Goal: Task Accomplishment & Management: Complete application form

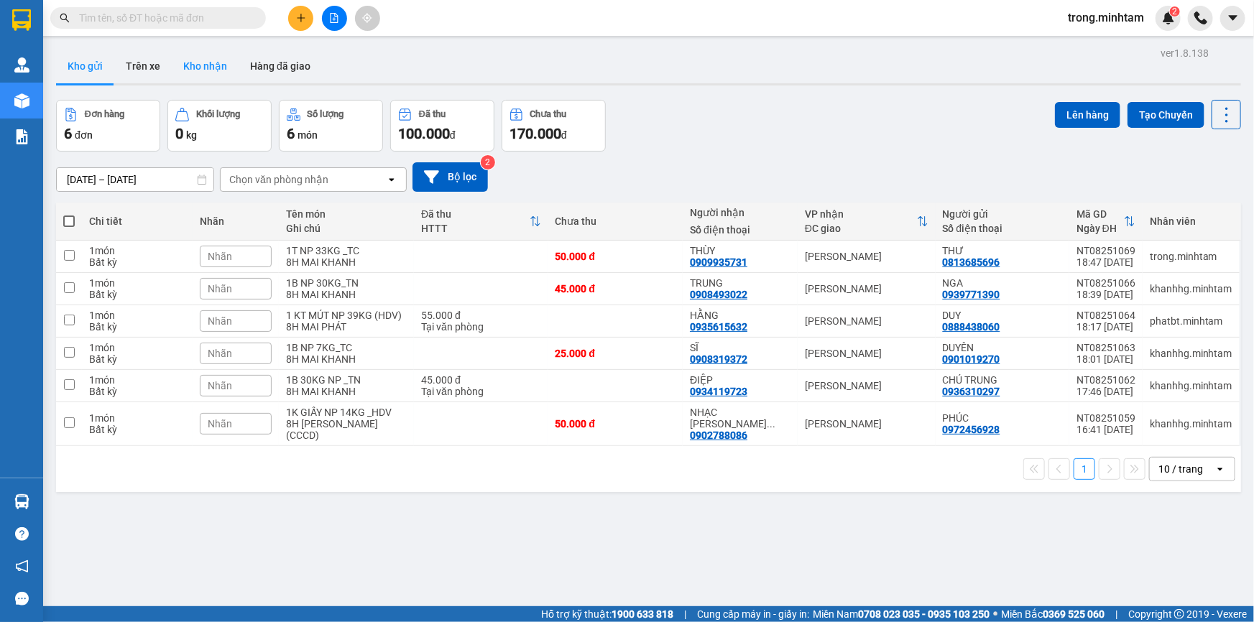
click at [221, 65] on button "Kho nhận" at bounding box center [205, 66] width 67 height 34
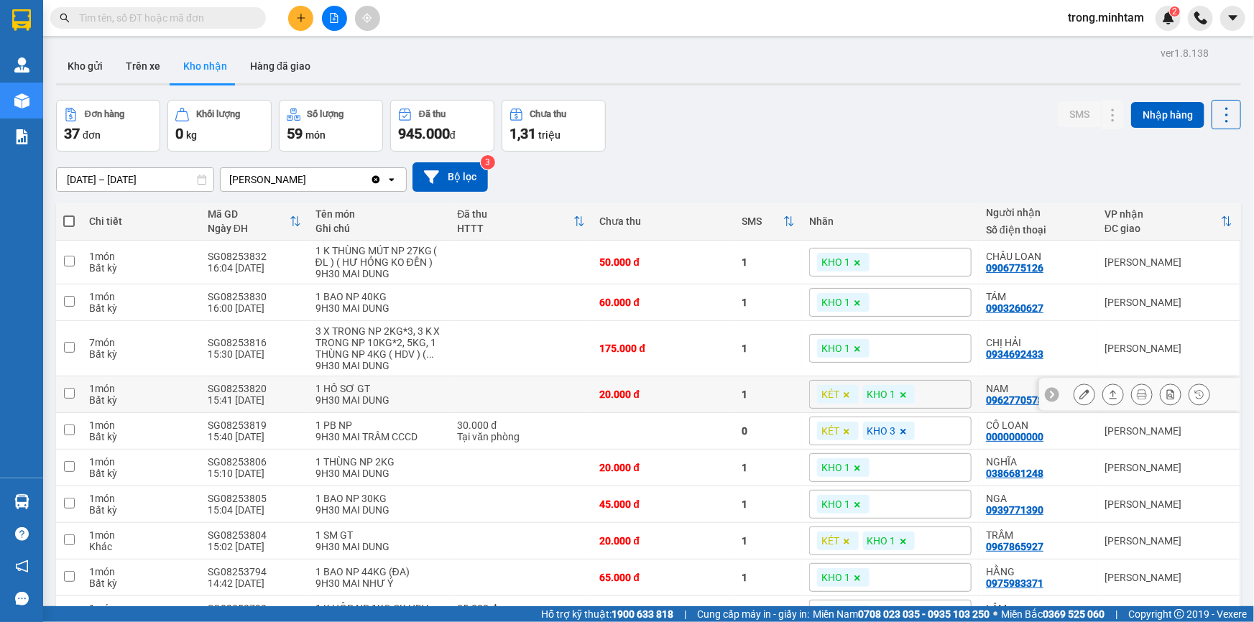
scroll to position [89, 0]
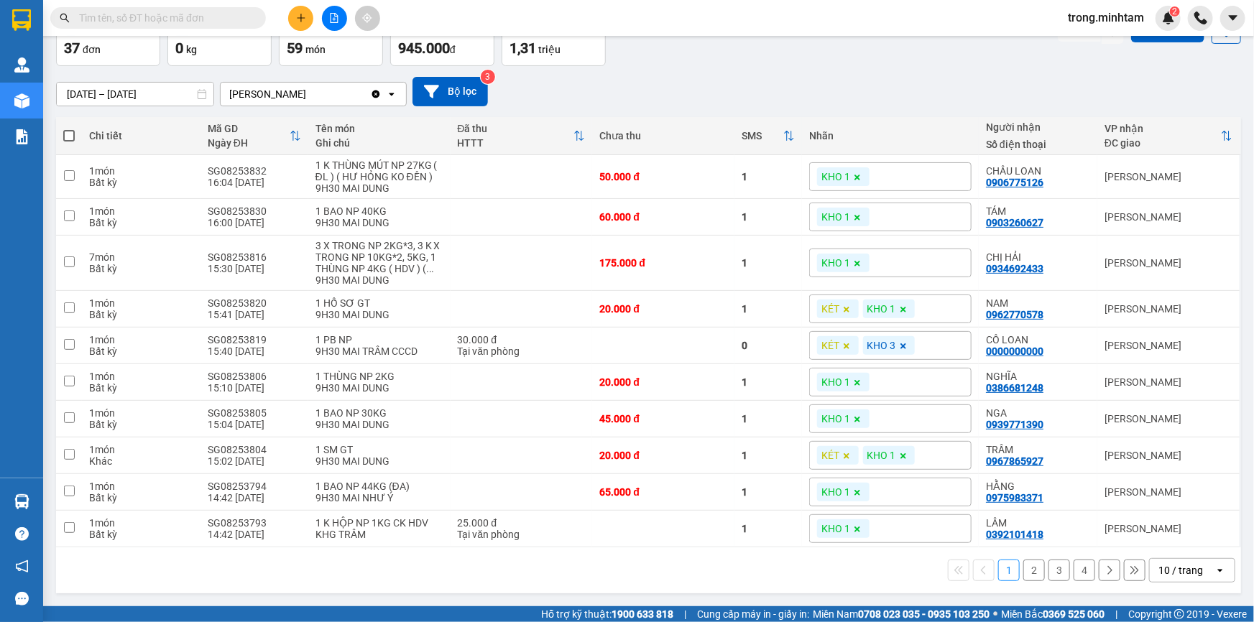
click at [1167, 572] on div "10 / trang" at bounding box center [1180, 570] width 45 height 14
click at [1157, 550] on div "100 / trang" at bounding box center [1182, 544] width 86 height 26
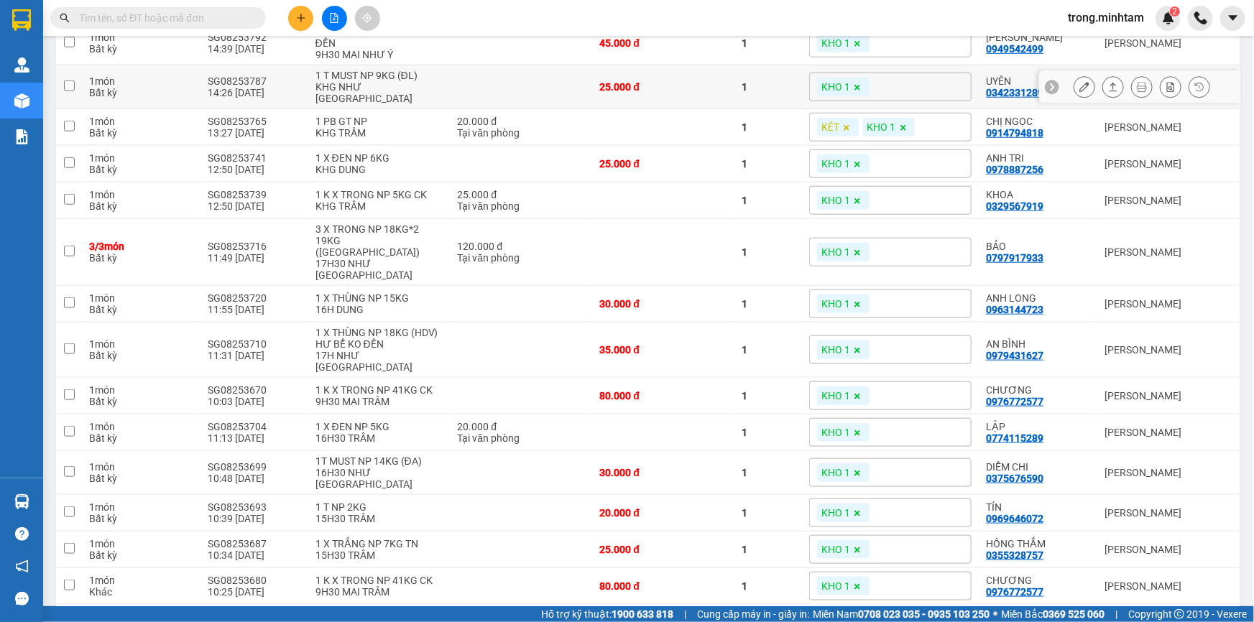
scroll to position [0, 0]
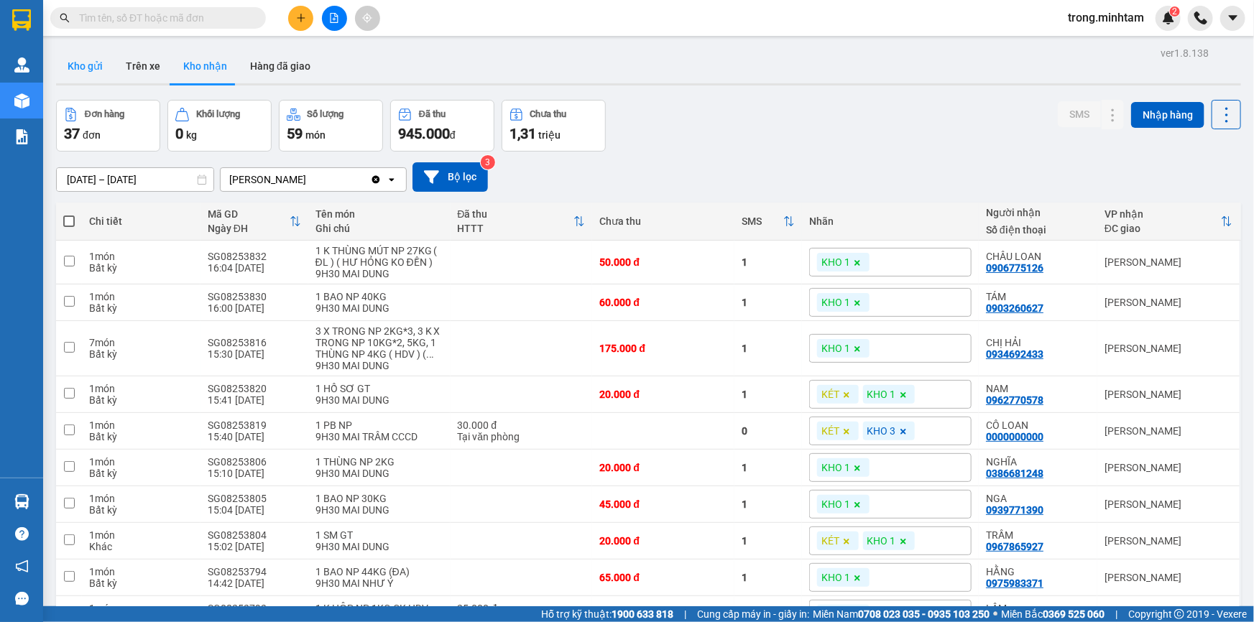
click at [91, 63] on button "Kho gửi" at bounding box center [85, 66] width 58 height 34
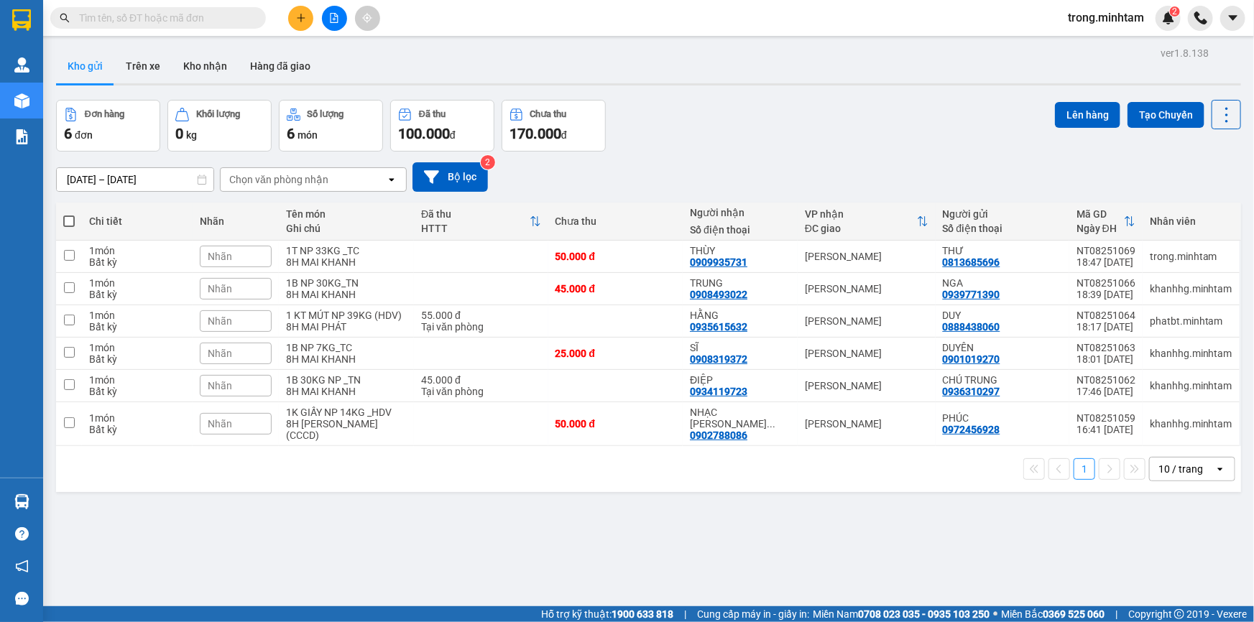
click at [175, 14] on input "text" at bounding box center [164, 18] width 170 height 16
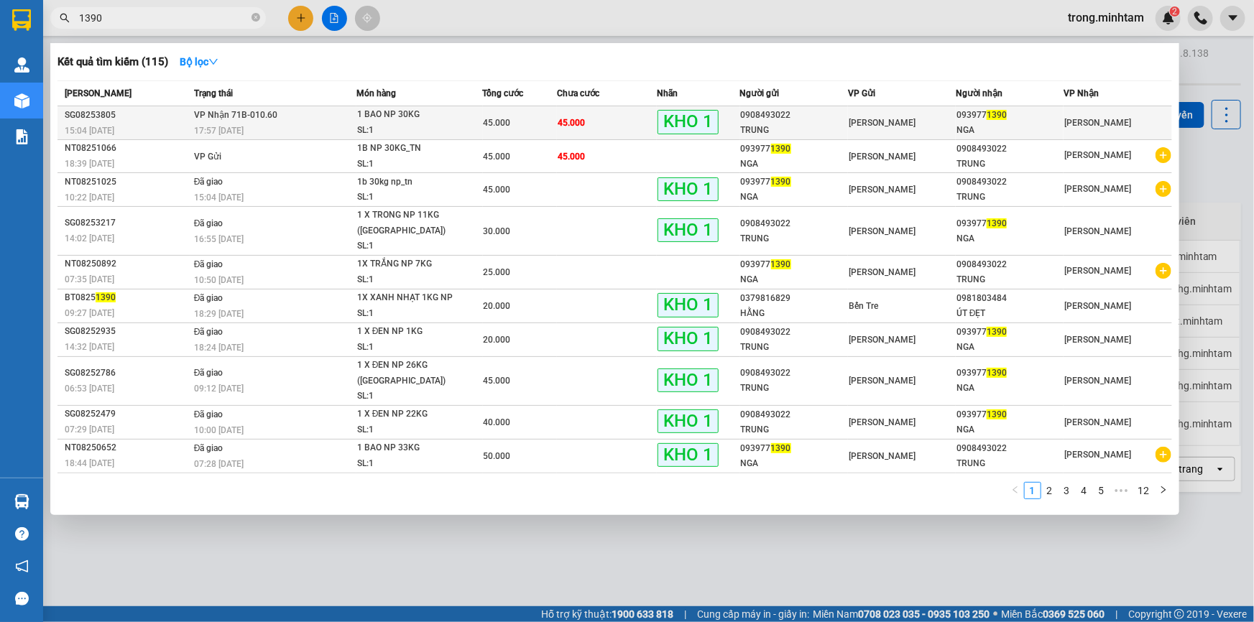
type input "1390"
click at [1062, 123] on div "NGA" at bounding box center [1009, 130] width 106 height 15
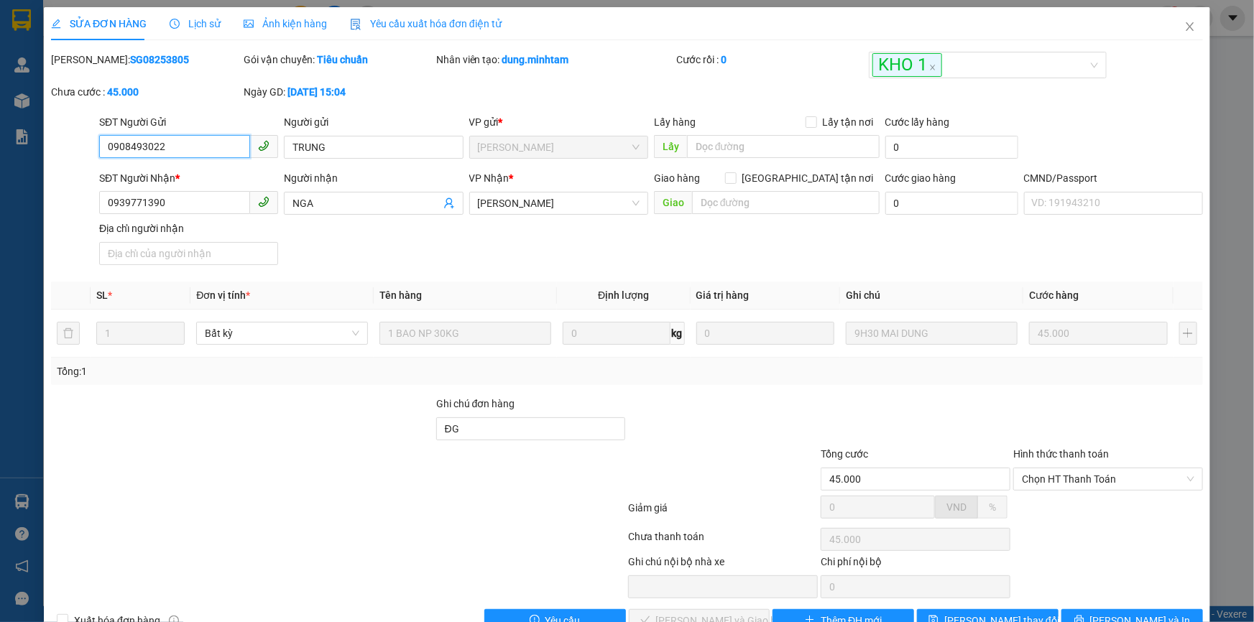
type input "0908493022"
type input "TRUNG"
type input "0939771390"
type input "NGA"
type input "ĐG"
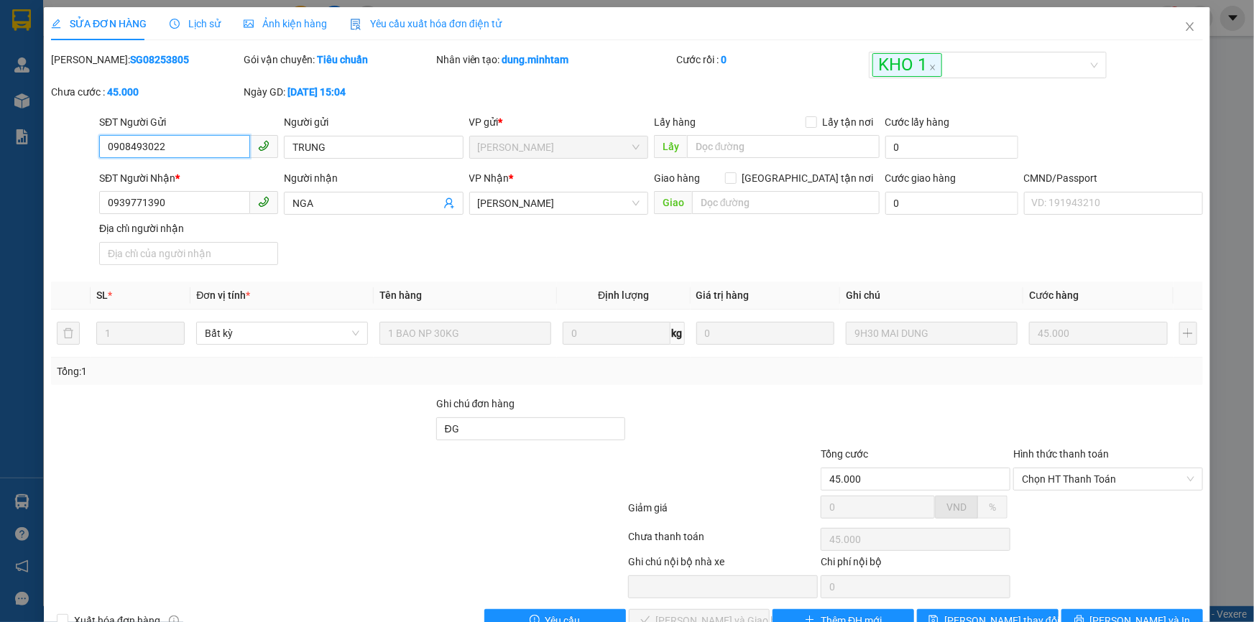
type input "45.000"
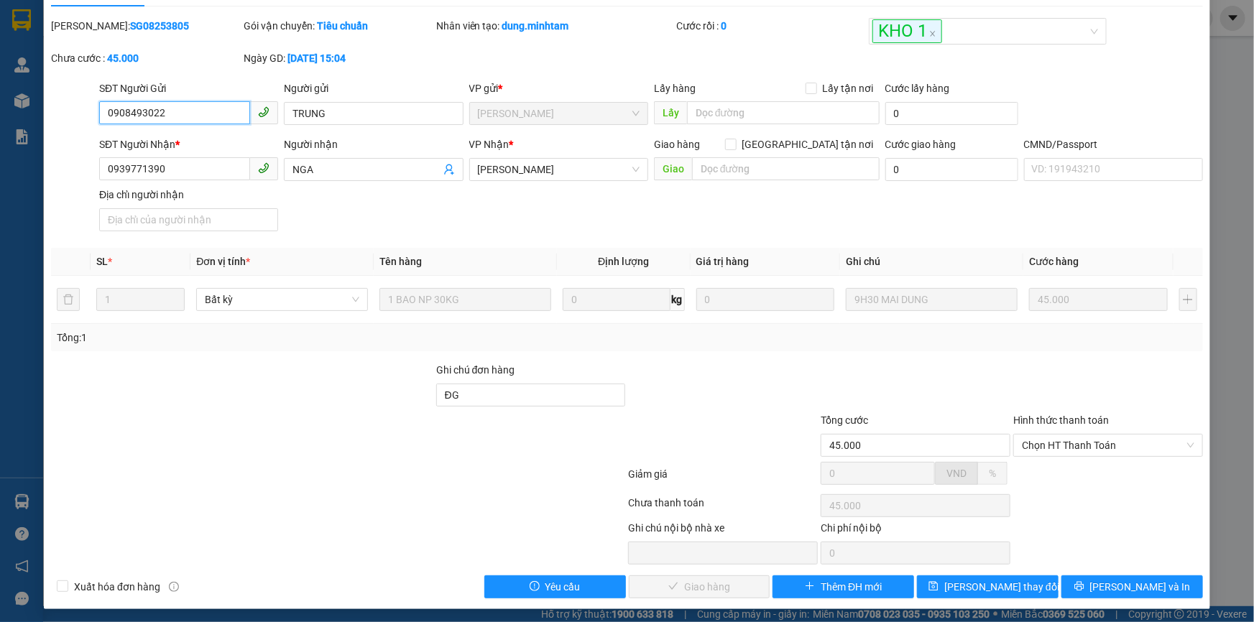
scroll to position [40, 0]
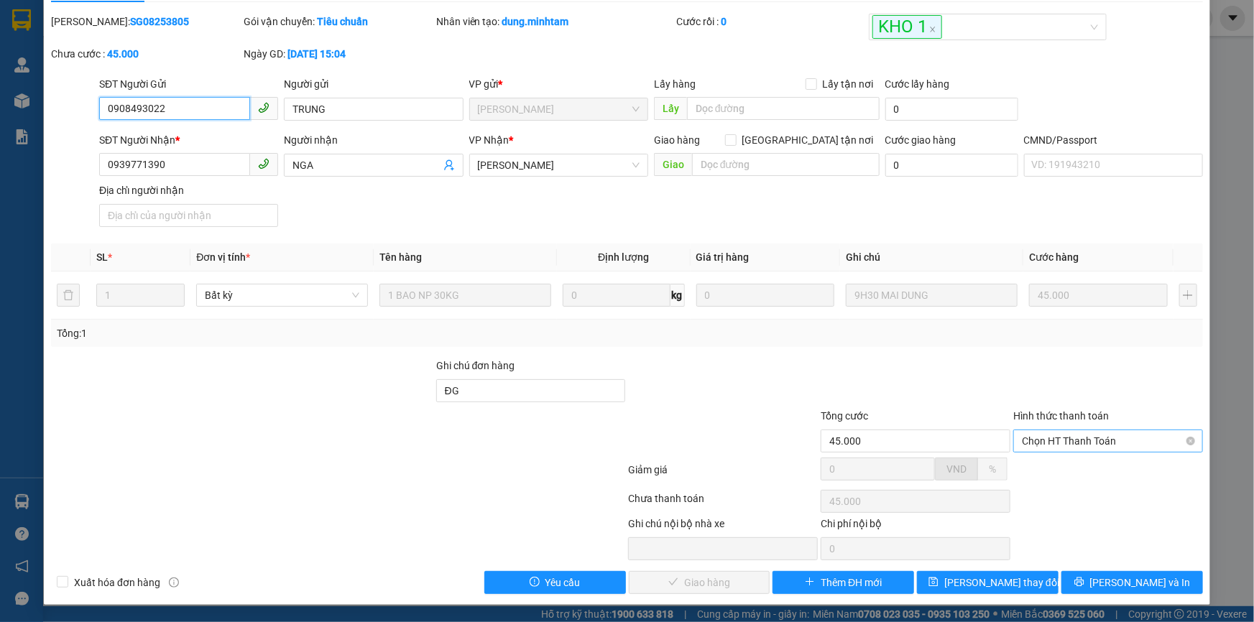
click at [1028, 437] on span "Chọn HT Thanh Toán" at bounding box center [1108, 441] width 172 height 22
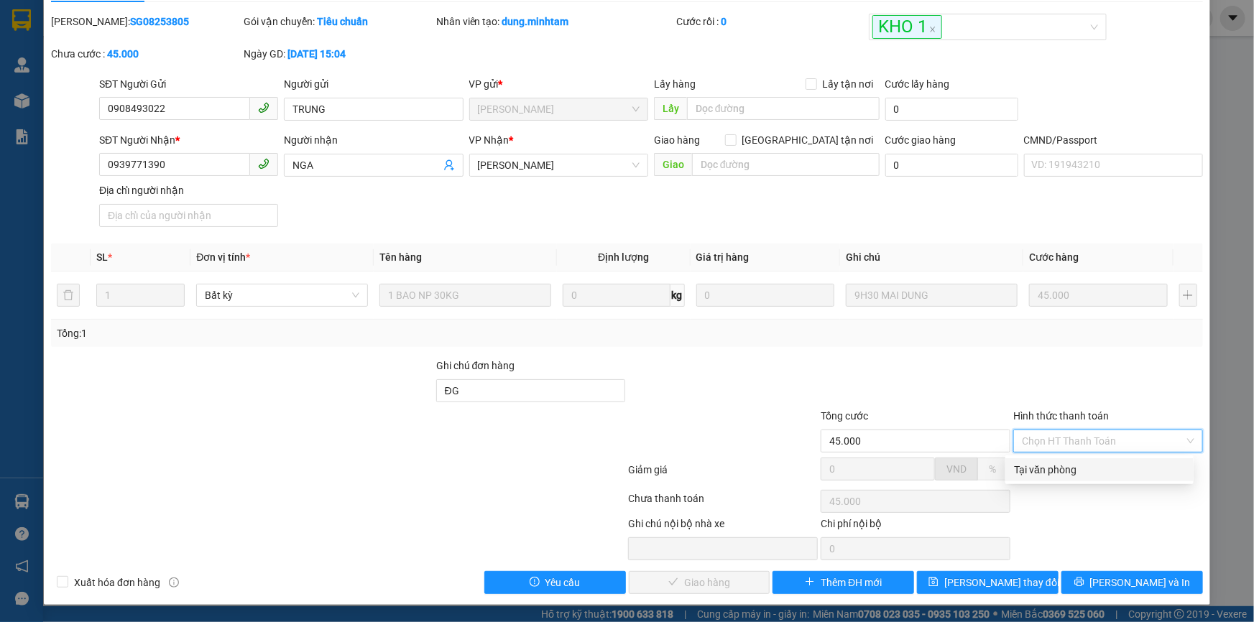
click at [1035, 462] on div "Tại văn phòng" at bounding box center [1099, 470] width 171 height 16
type input "0"
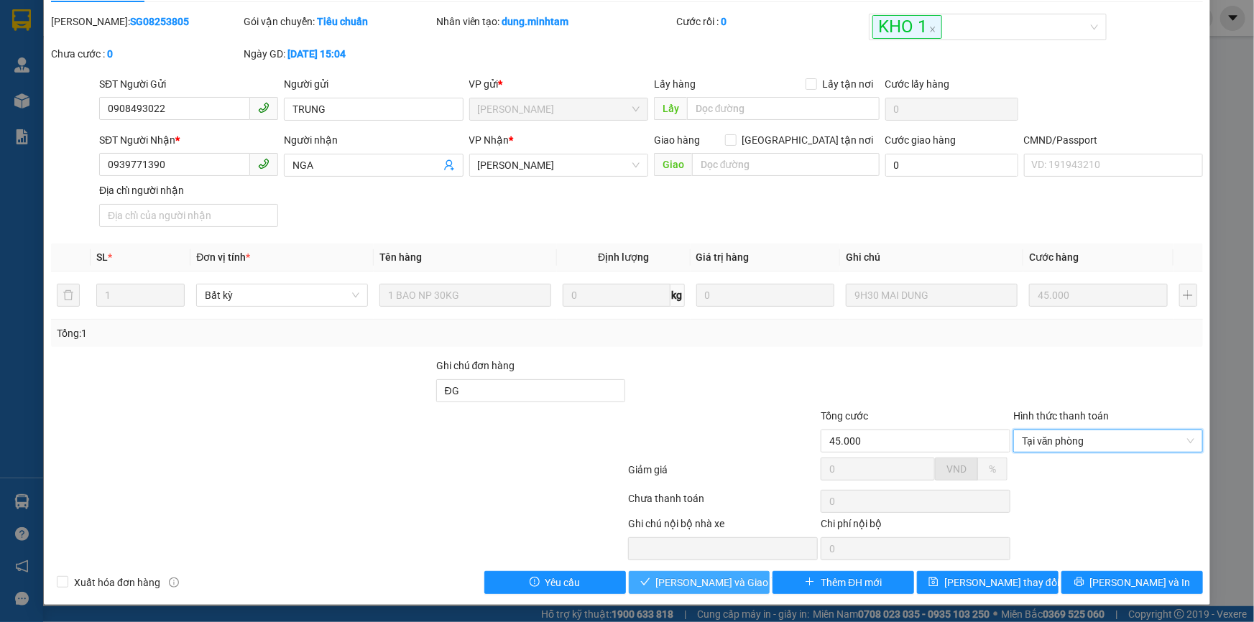
click at [723, 582] on span "[PERSON_NAME] và Giao hàng" at bounding box center [725, 583] width 138 height 16
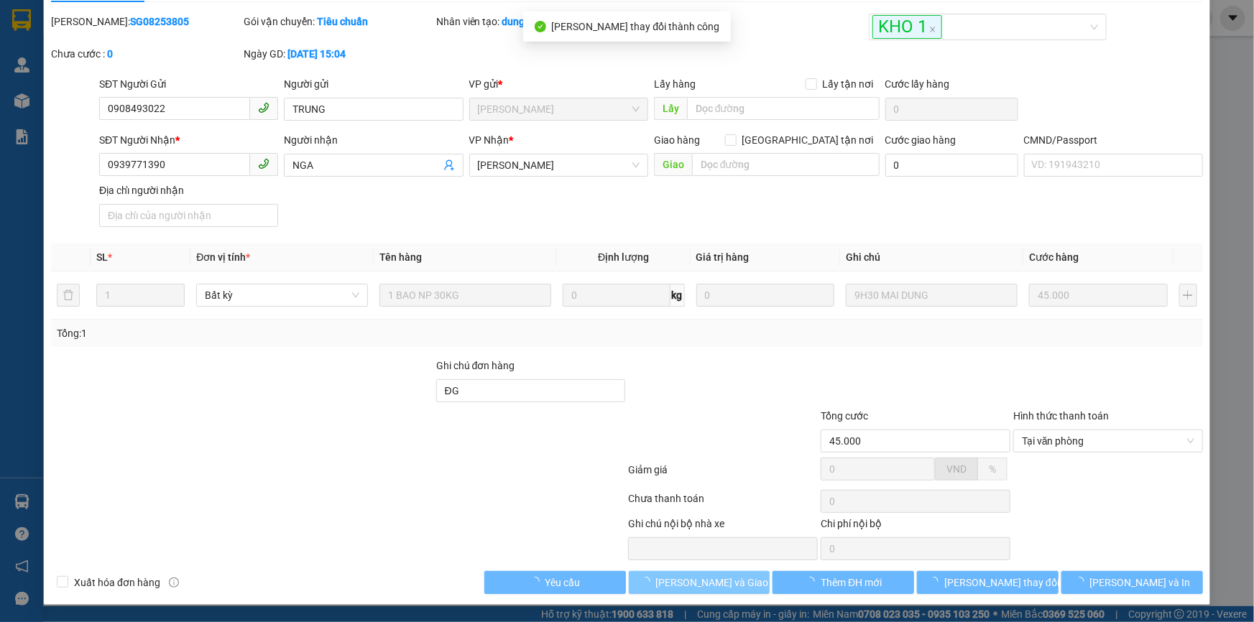
scroll to position [0, 0]
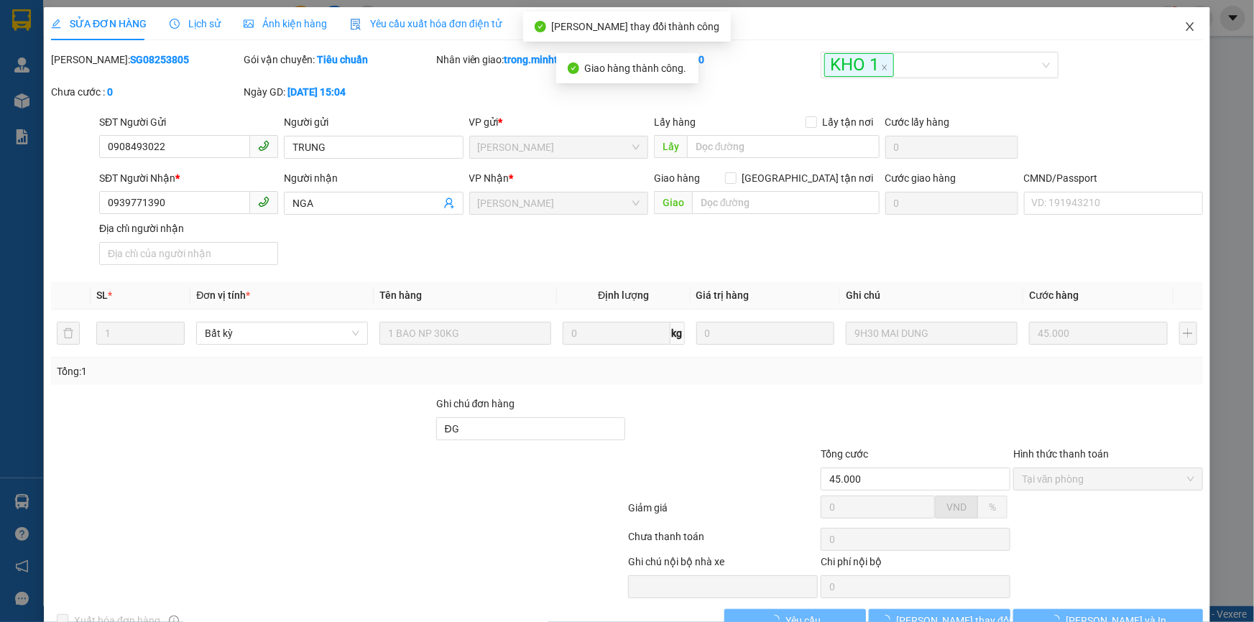
click at [1184, 32] on icon "close" at bounding box center [1189, 26] width 11 height 11
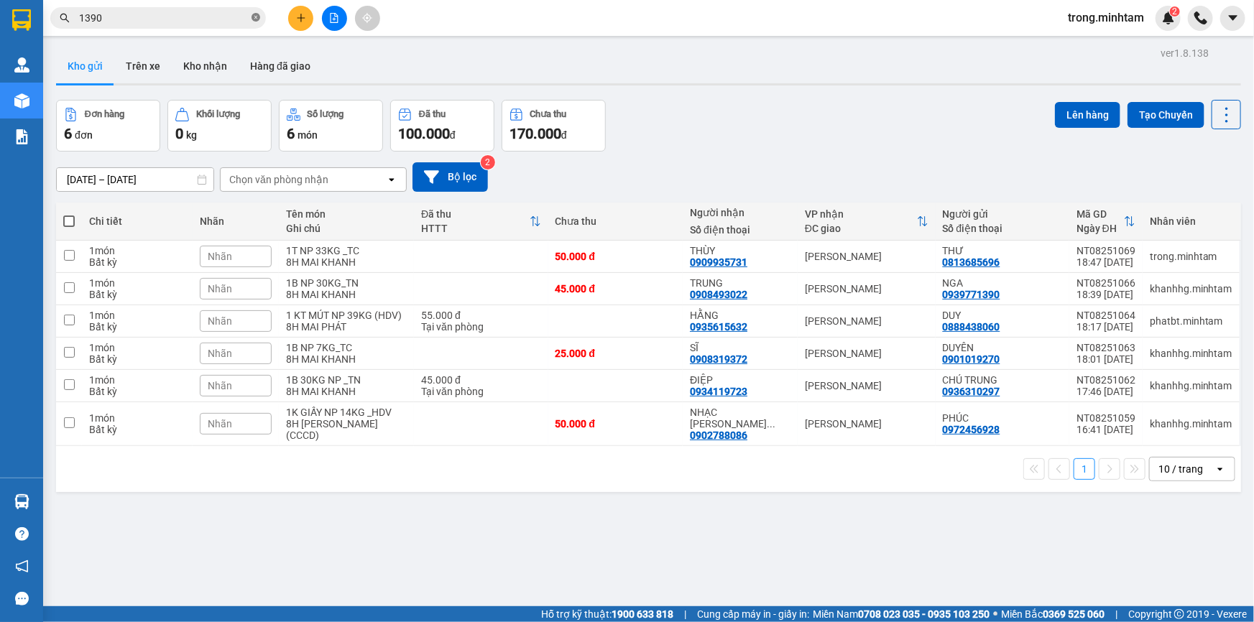
click at [259, 18] on icon "close-circle" at bounding box center [256, 17] width 9 height 9
click at [198, 56] on button "Kho nhận" at bounding box center [205, 66] width 67 height 34
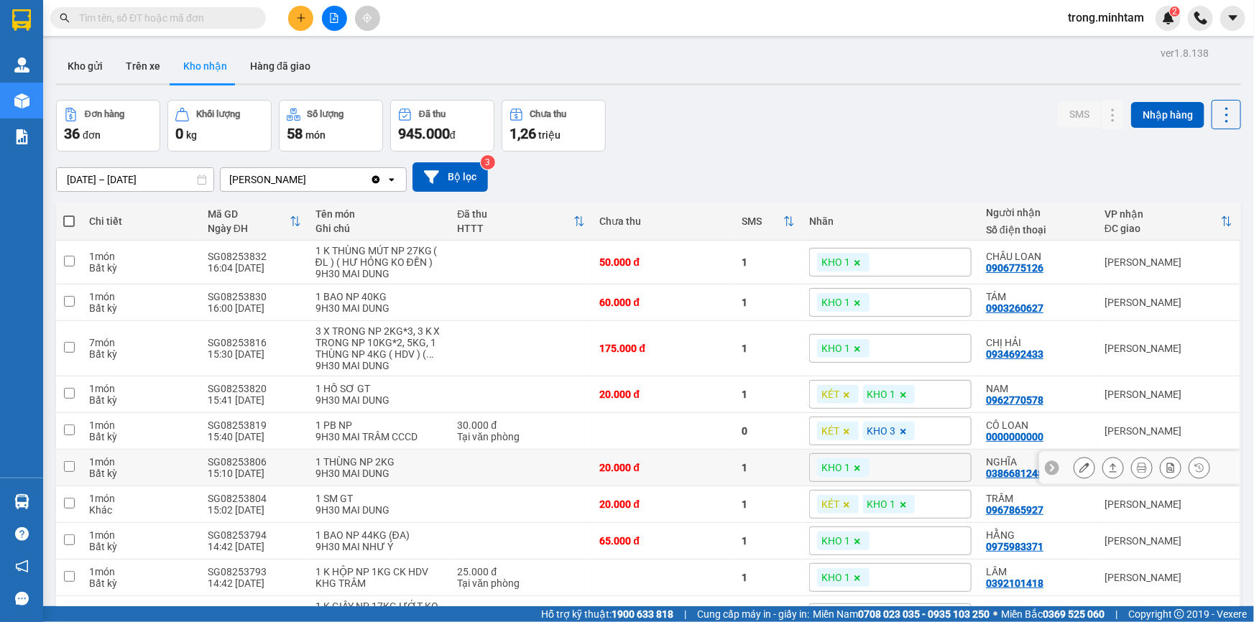
scroll to position [174, 0]
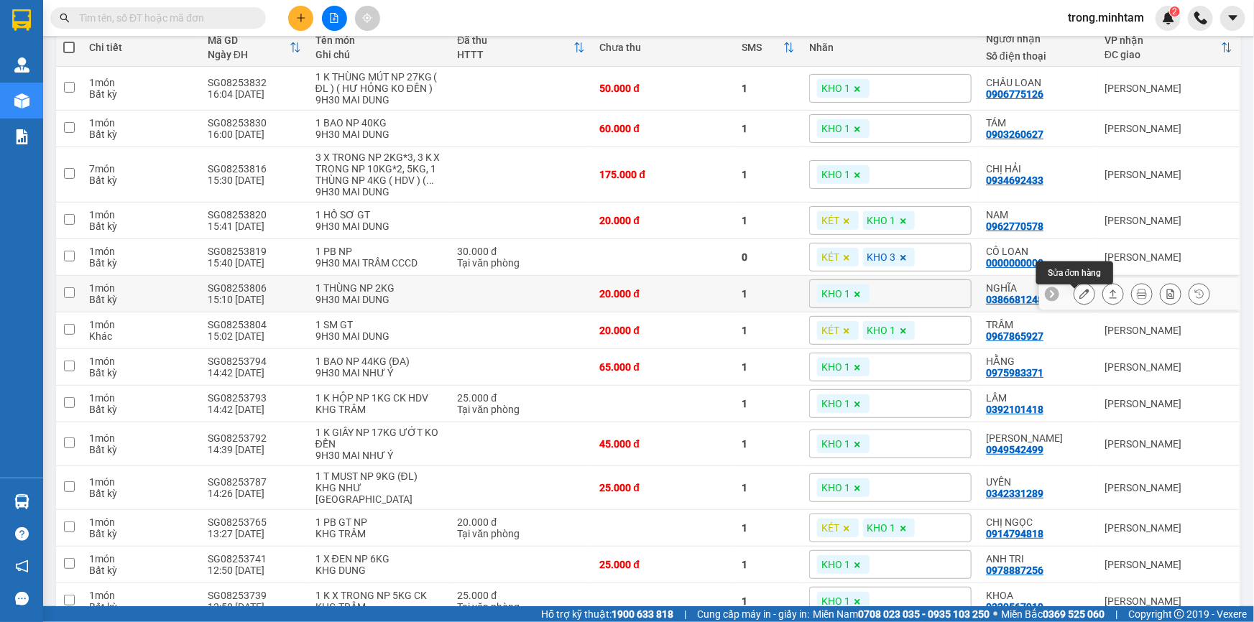
click at [1079, 296] on icon at bounding box center [1084, 294] width 10 height 10
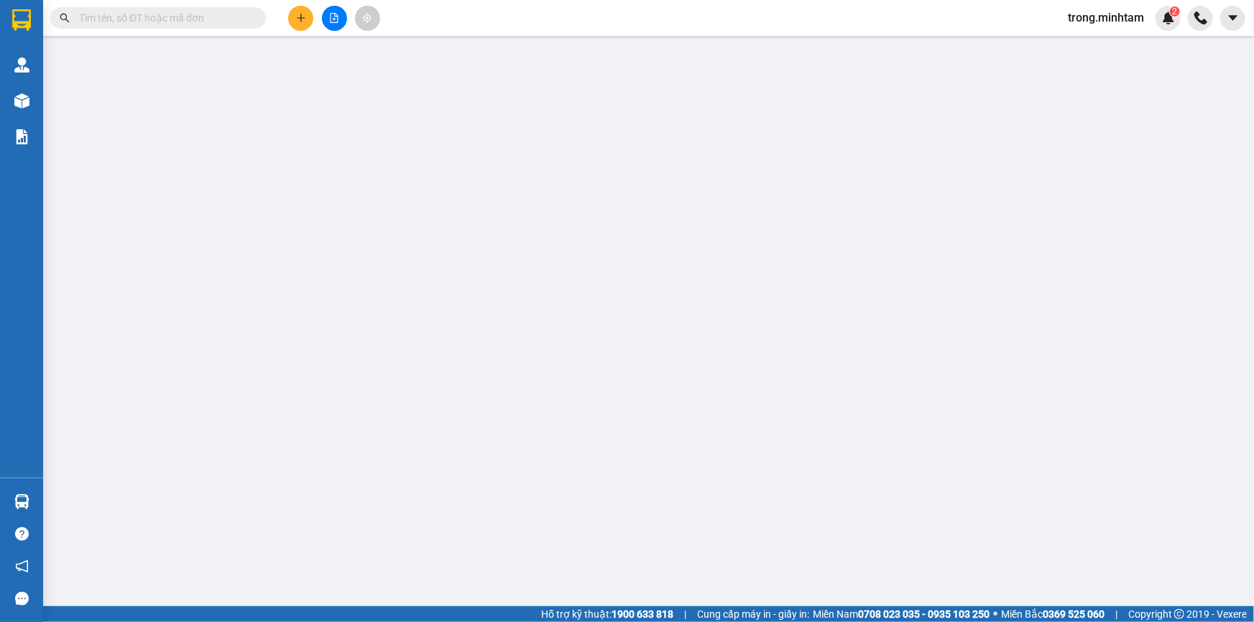
type input "0966464031"
type input "VY"
type input "0386681248"
type input "NGHĨA"
type input "ĐG"
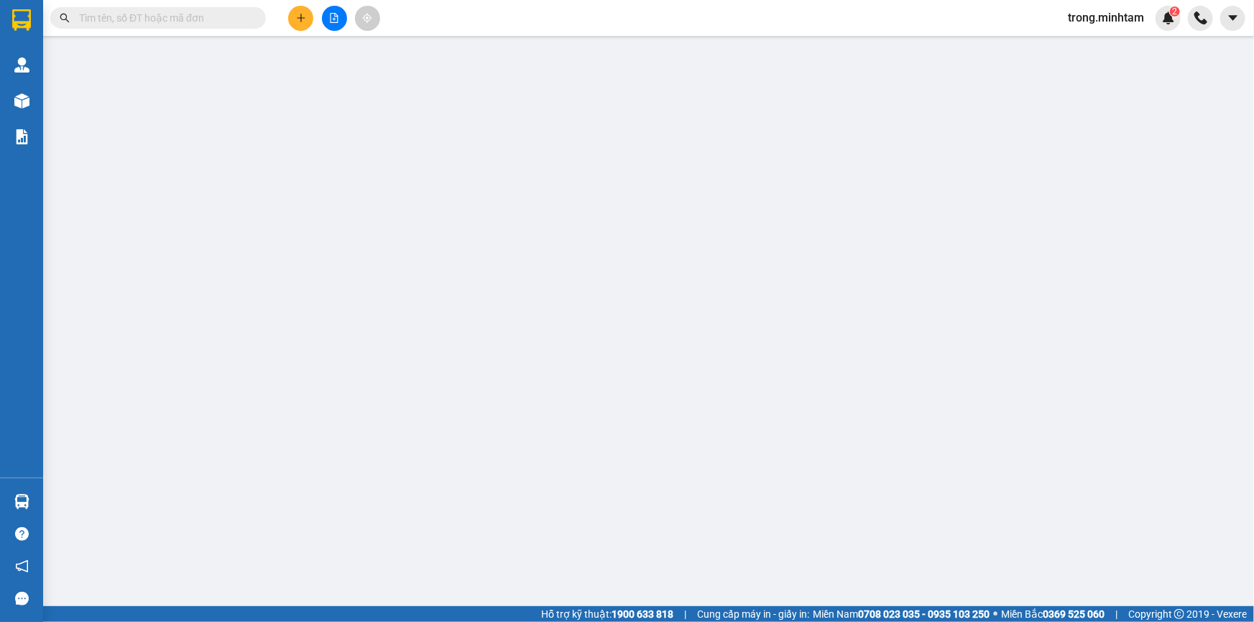
type input "20.000"
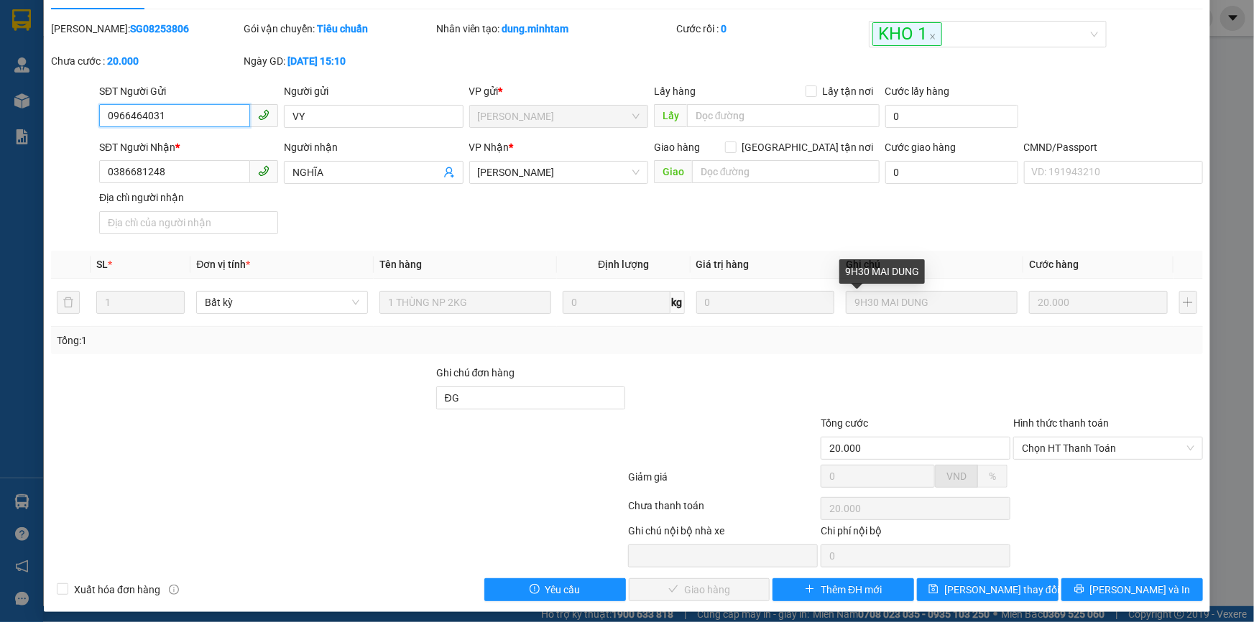
scroll to position [40, 0]
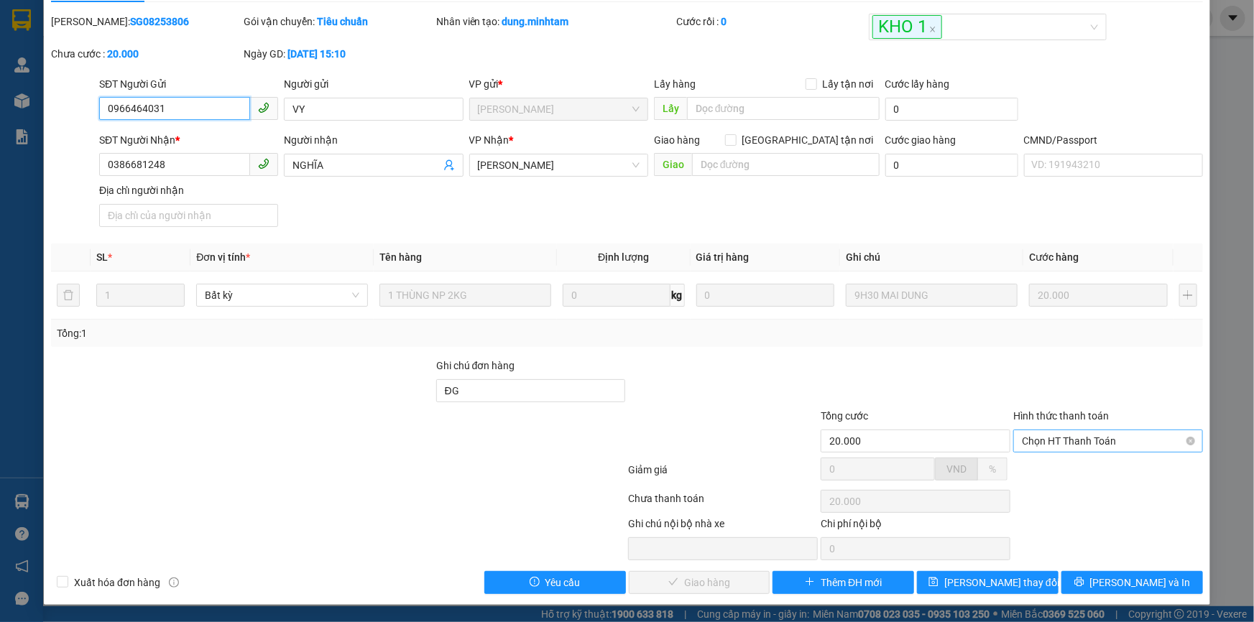
click at [1052, 436] on span "Chọn HT Thanh Toán" at bounding box center [1108, 441] width 172 height 22
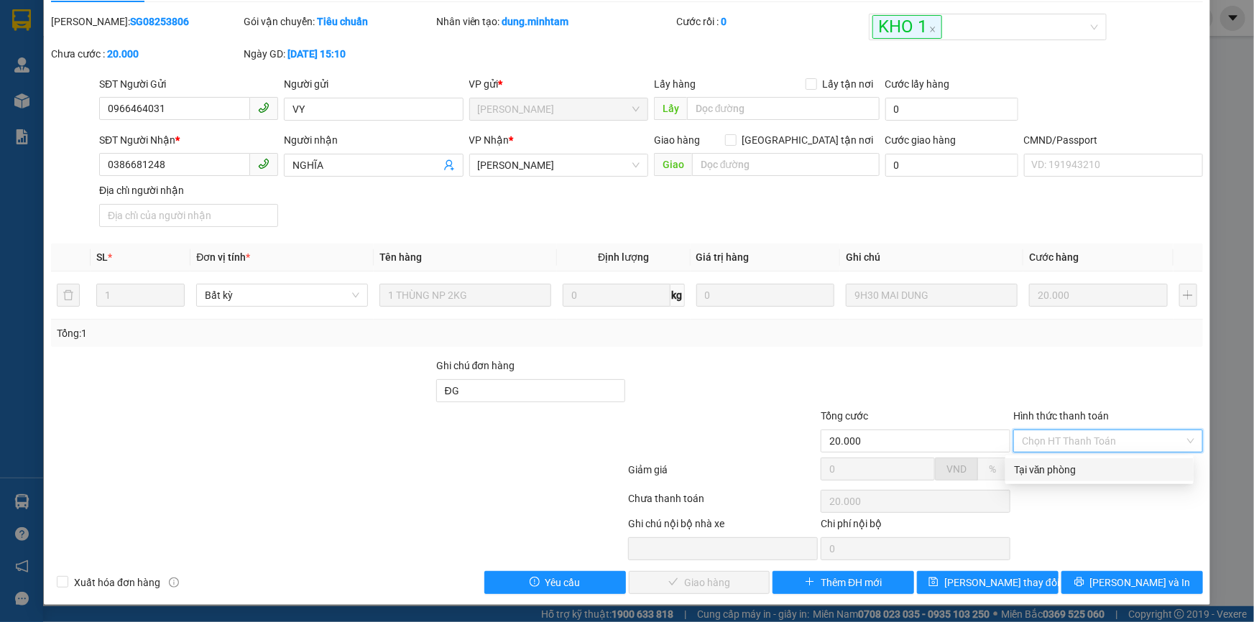
click at [1041, 465] on div "Tại văn phòng" at bounding box center [1099, 470] width 171 height 16
type input "0"
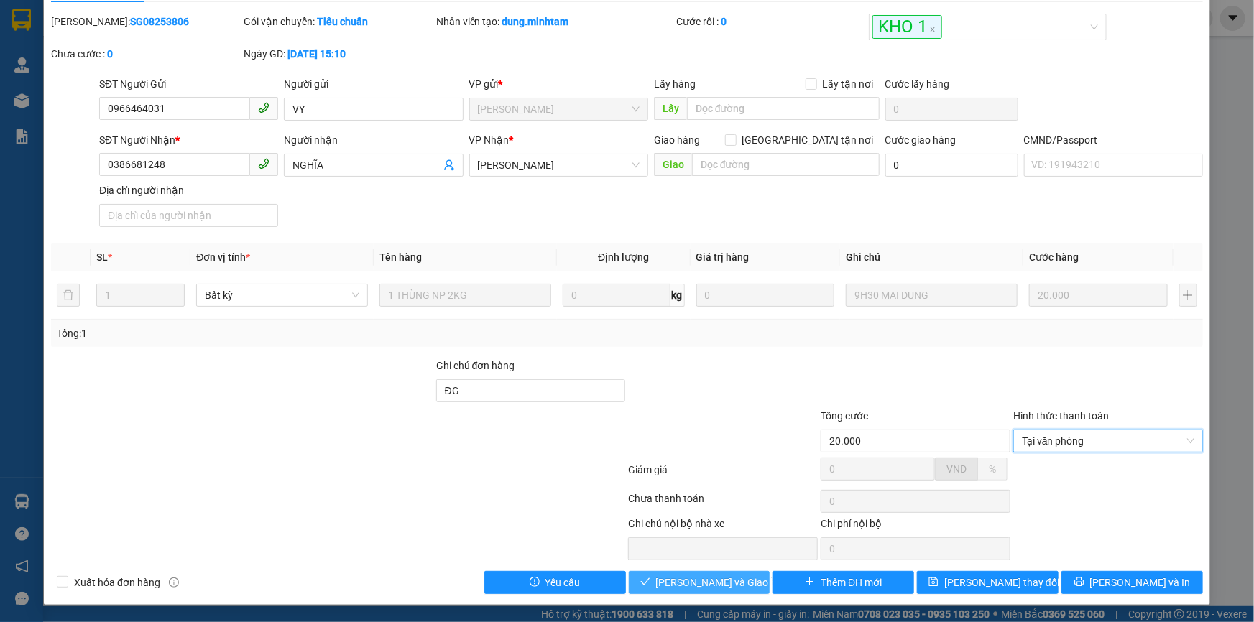
click at [705, 583] on span "[PERSON_NAME] và Giao hàng" at bounding box center [725, 583] width 138 height 16
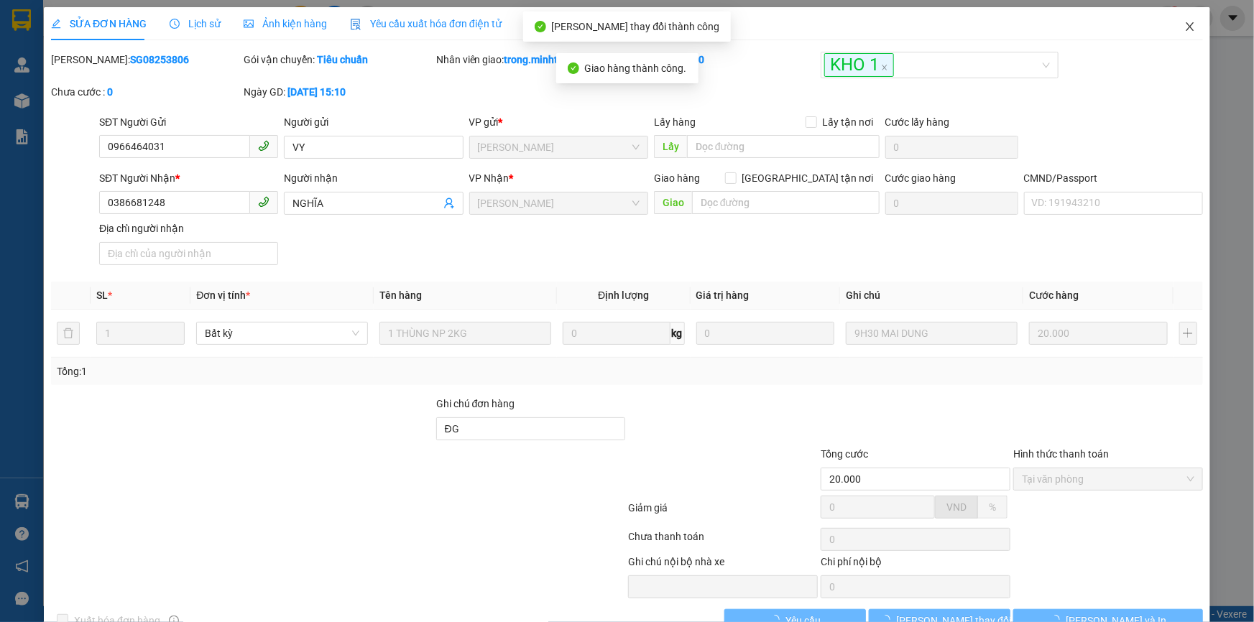
scroll to position [0, 0]
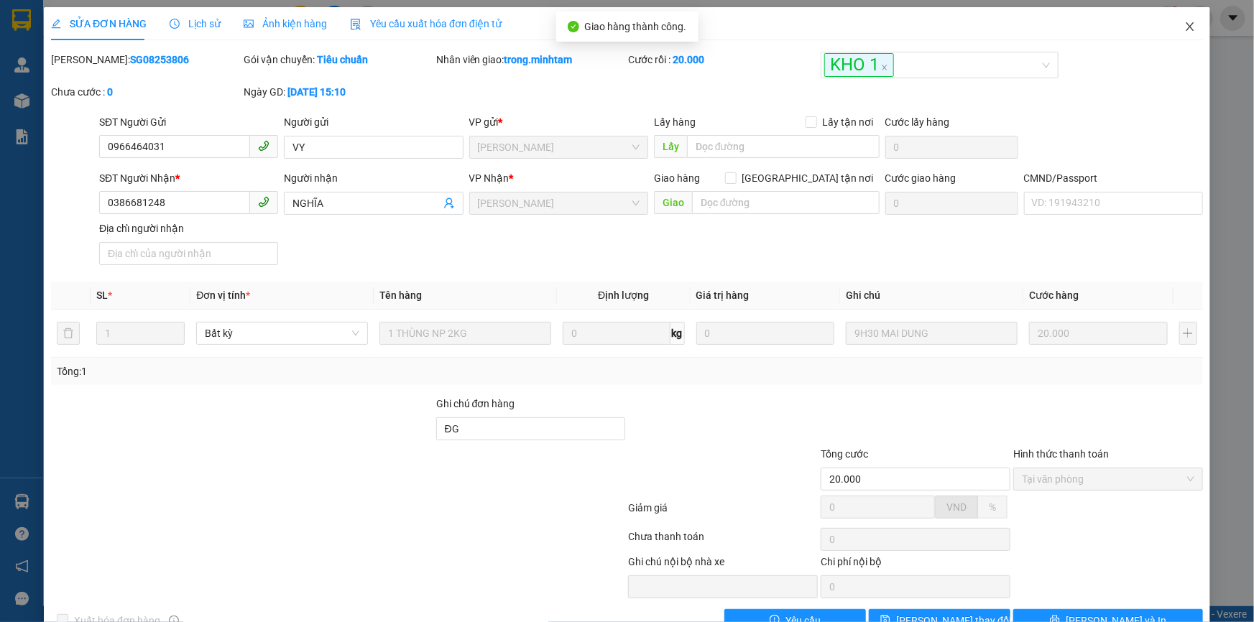
click at [1186, 29] on icon "close" at bounding box center [1190, 26] width 8 height 9
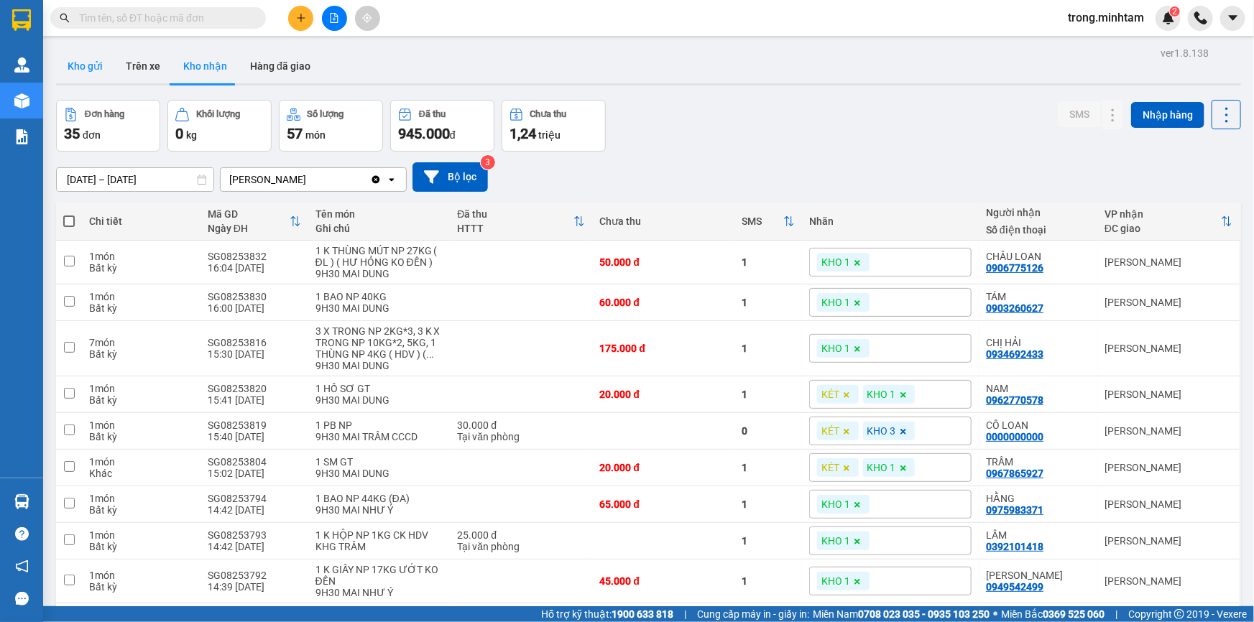
click at [78, 67] on button "Kho gửi" at bounding box center [85, 66] width 58 height 34
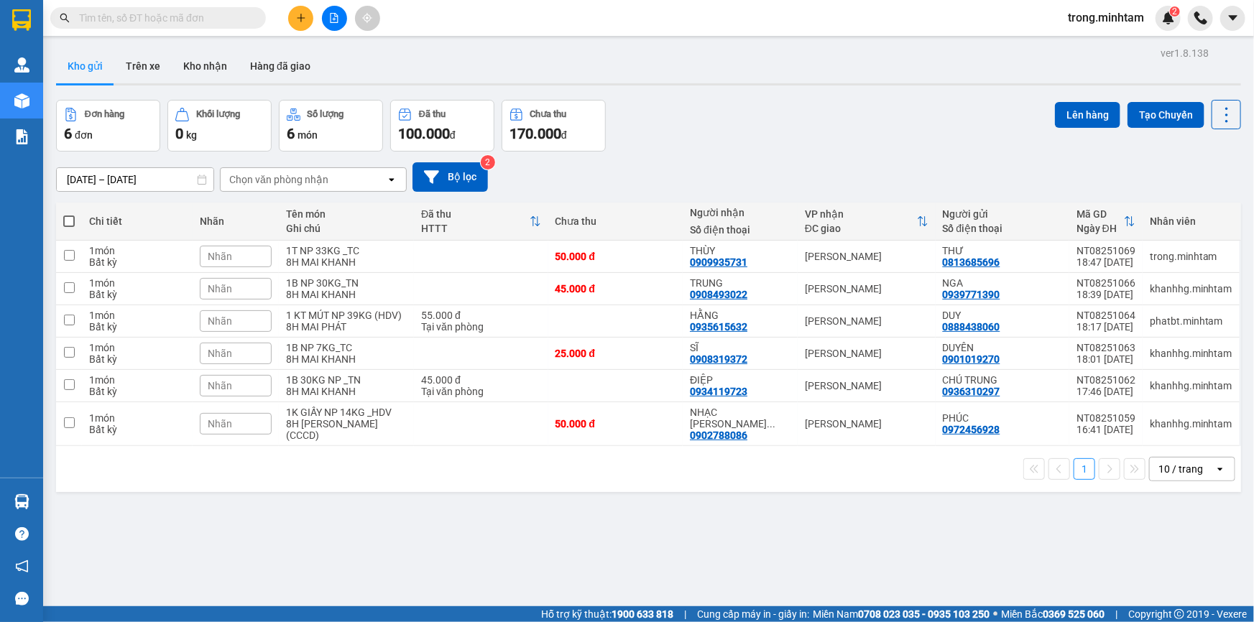
click at [123, 17] on input "text" at bounding box center [164, 18] width 170 height 16
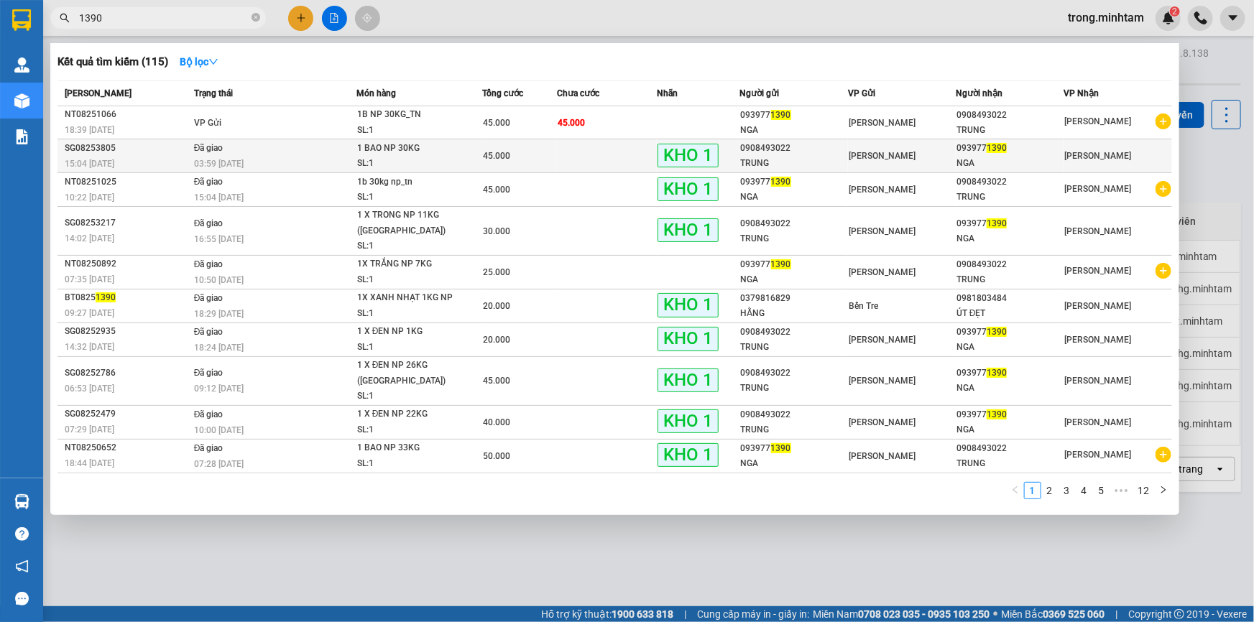
type input "1390"
click at [582, 144] on td at bounding box center [607, 156] width 100 height 34
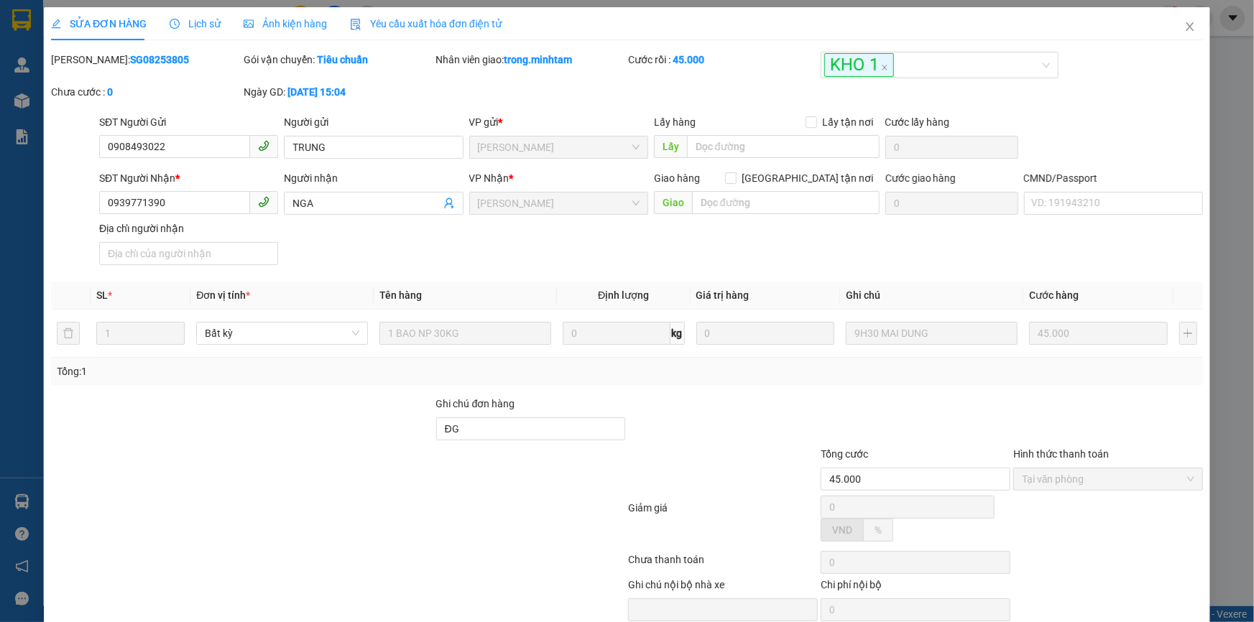
type input "0908493022"
type input "TRUNG"
type input "0939771390"
type input "NGA"
type input "ĐG"
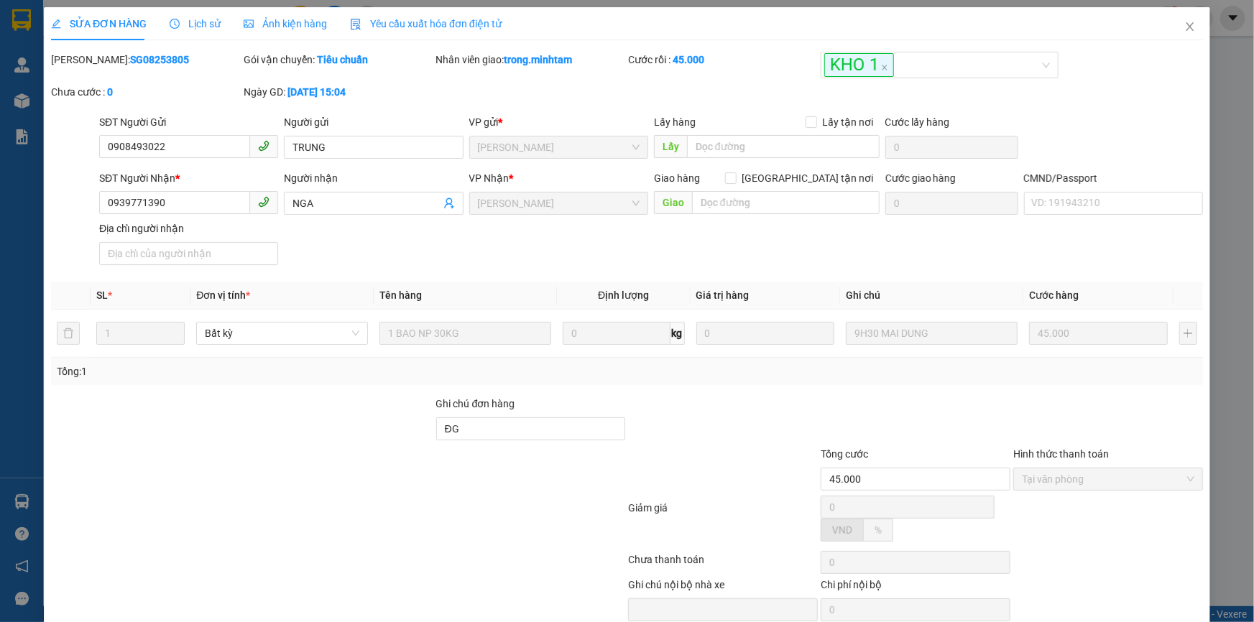
type input "45.000"
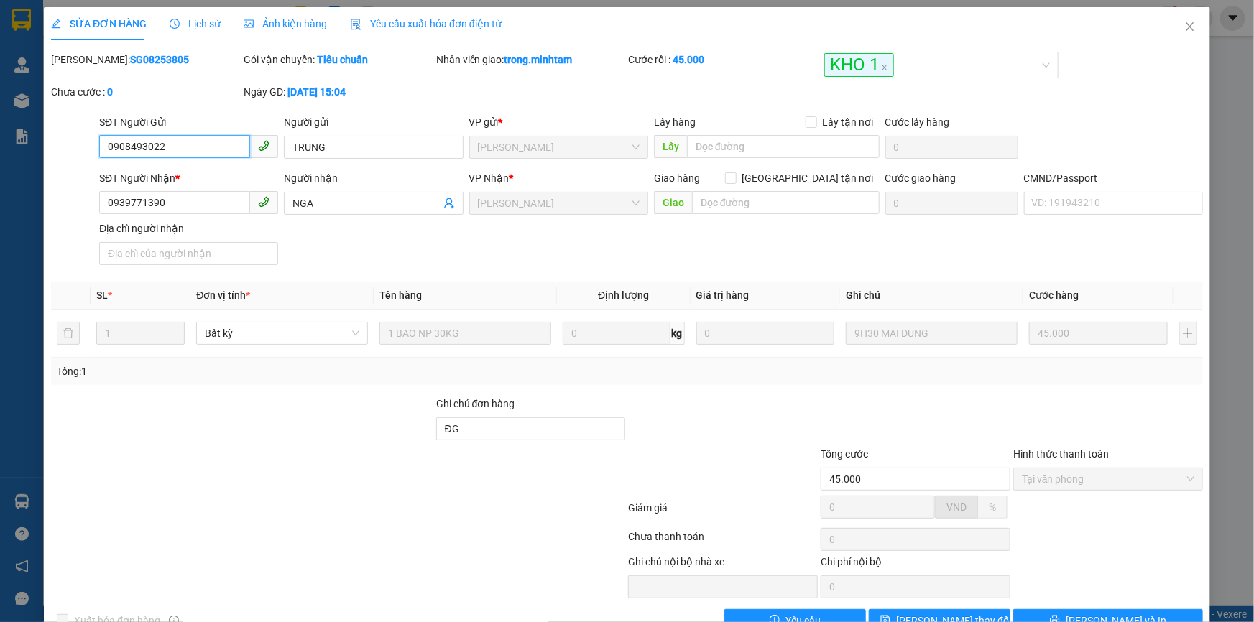
scroll to position [40, 0]
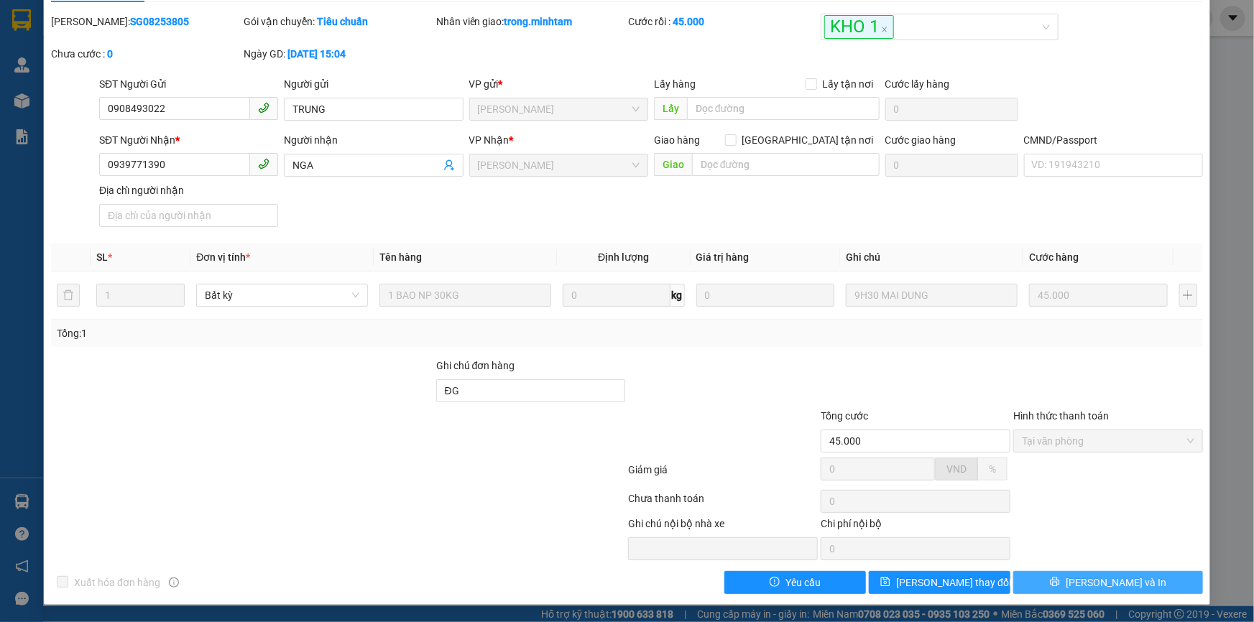
click at [1109, 589] on span "[PERSON_NAME] và In" at bounding box center [1116, 583] width 101 height 16
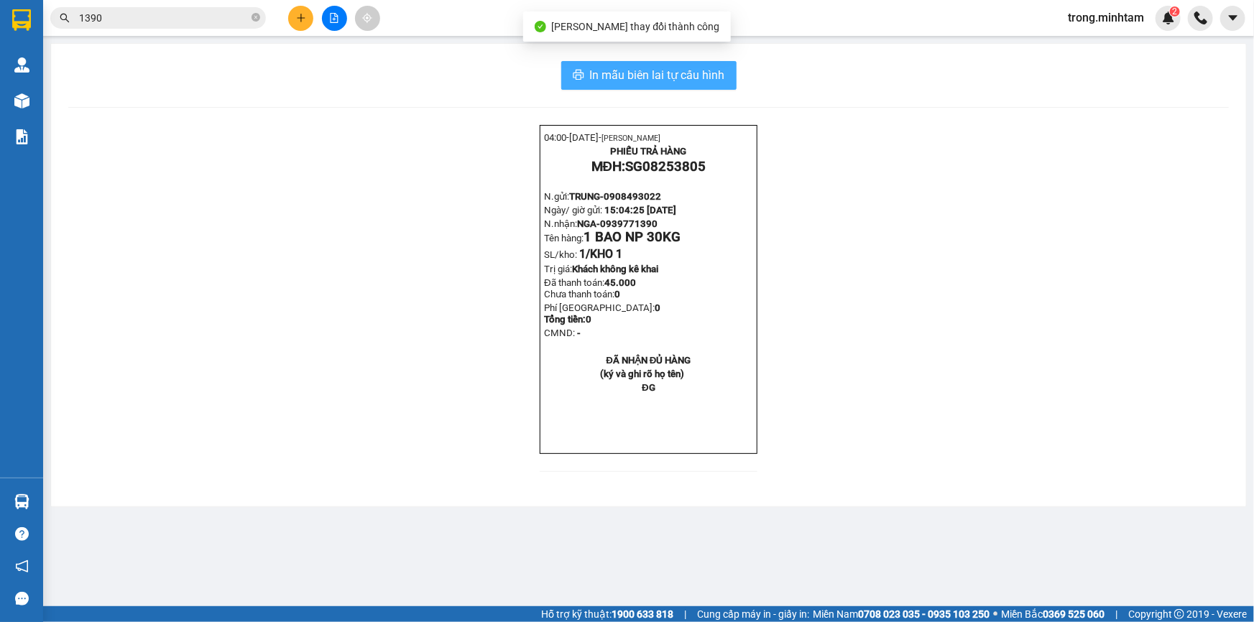
click at [630, 78] on span "In mẫu biên lai tự cấu hình" at bounding box center [657, 75] width 135 height 18
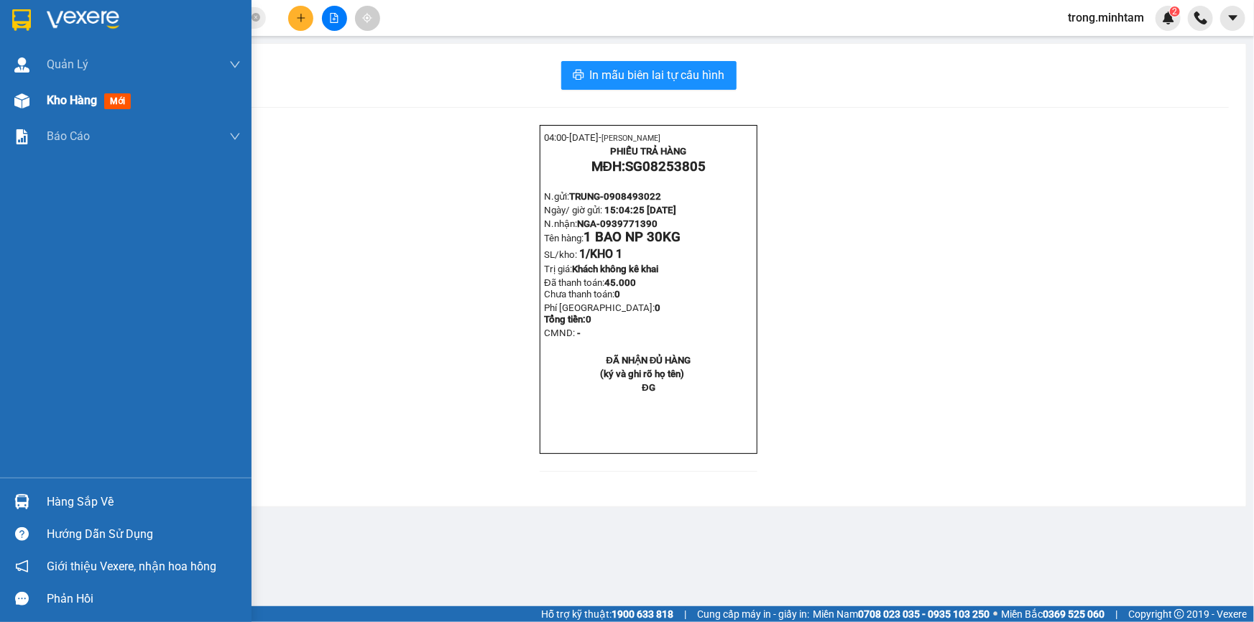
click at [70, 100] on span "Kho hàng" at bounding box center [72, 100] width 50 height 14
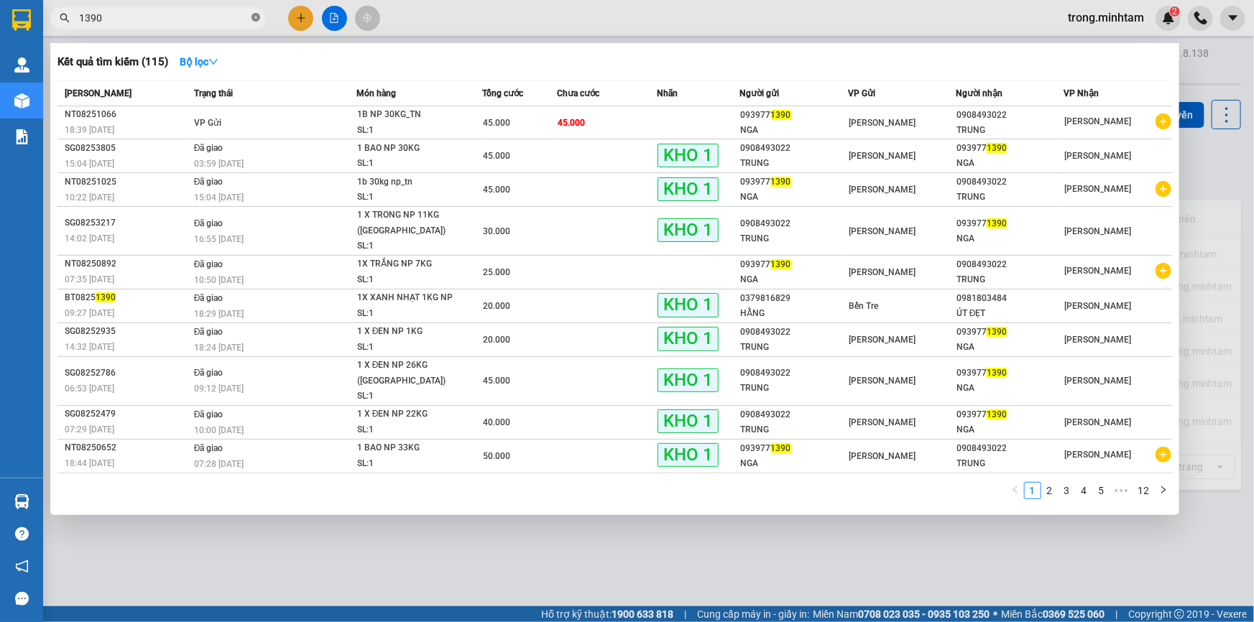
click at [256, 17] on icon "close-circle" at bounding box center [256, 17] width 9 height 9
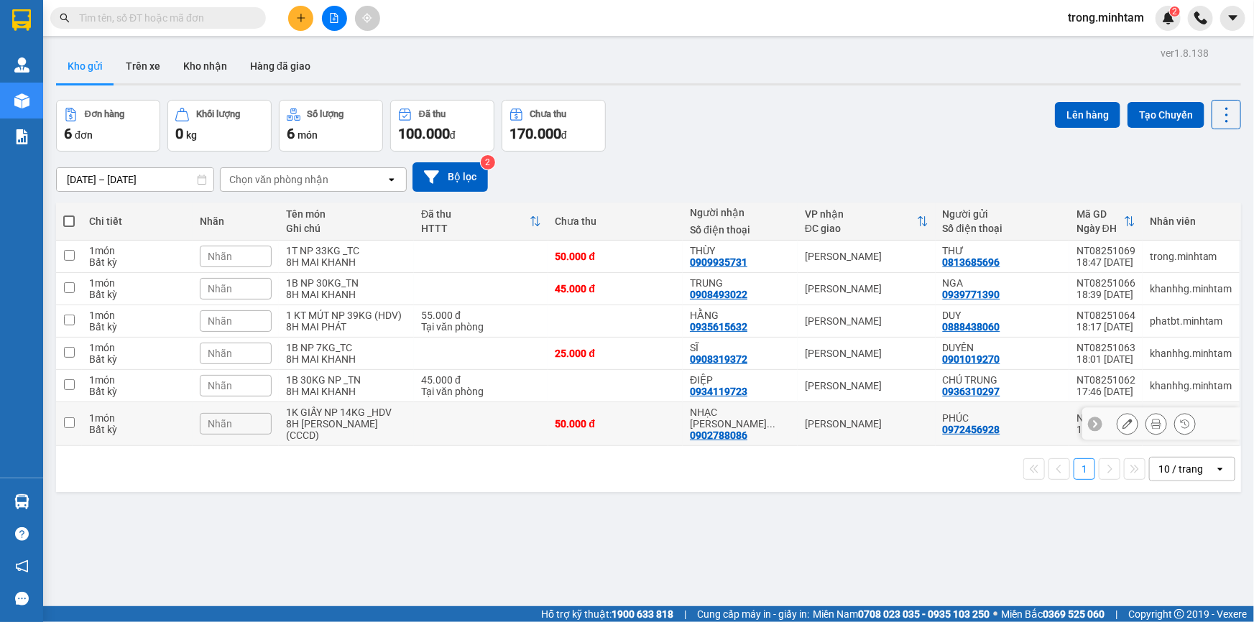
click at [299, 418] on div "1K GIẤY NP 14KG _HDV" at bounding box center [346, 412] width 121 height 11
checkbox input "true"
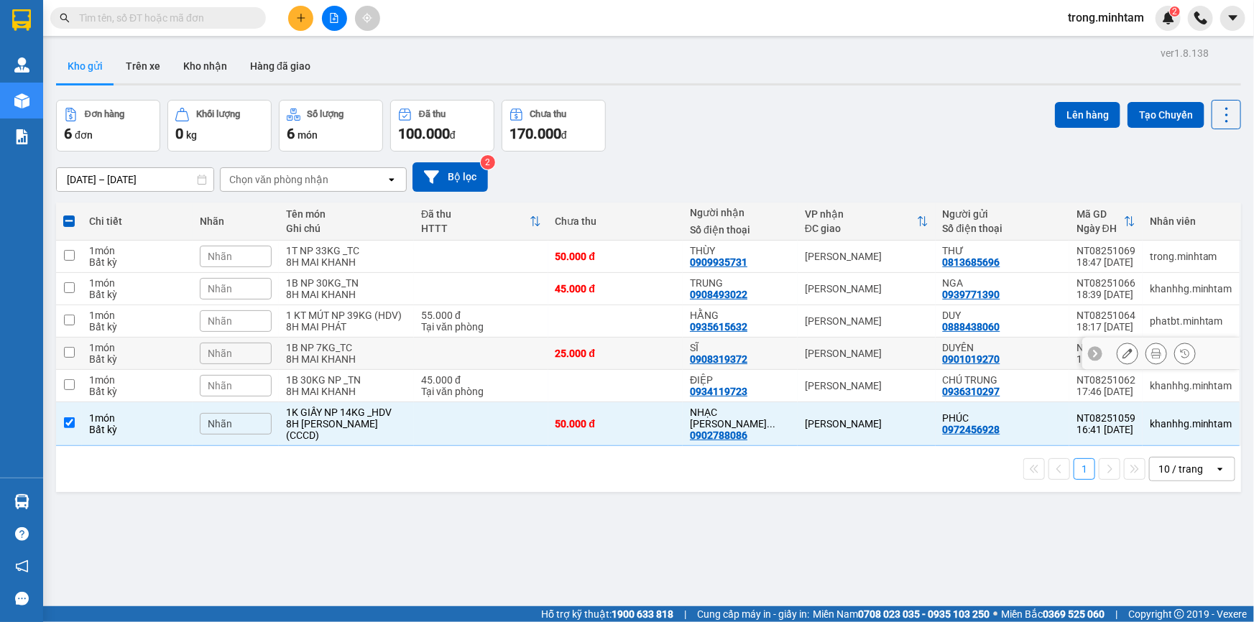
click at [320, 365] on div "8H MAI KHANH" at bounding box center [346, 359] width 121 height 11
checkbox input "true"
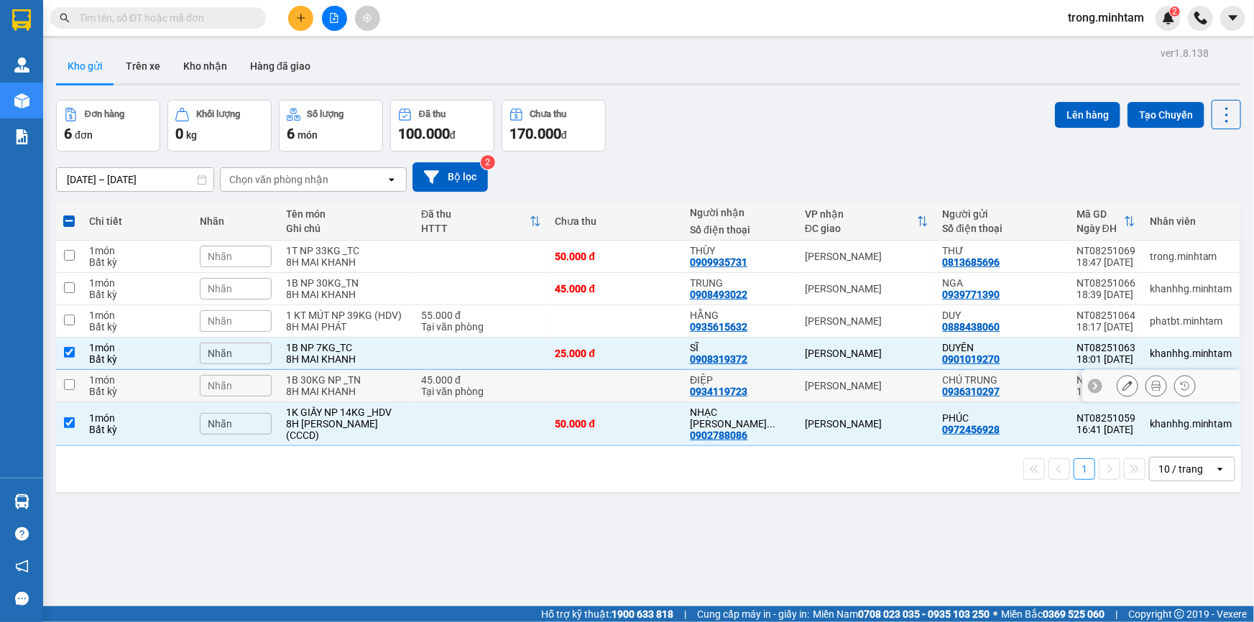
click at [313, 390] on div "8H MAI KHANH" at bounding box center [346, 391] width 121 height 11
checkbox input "true"
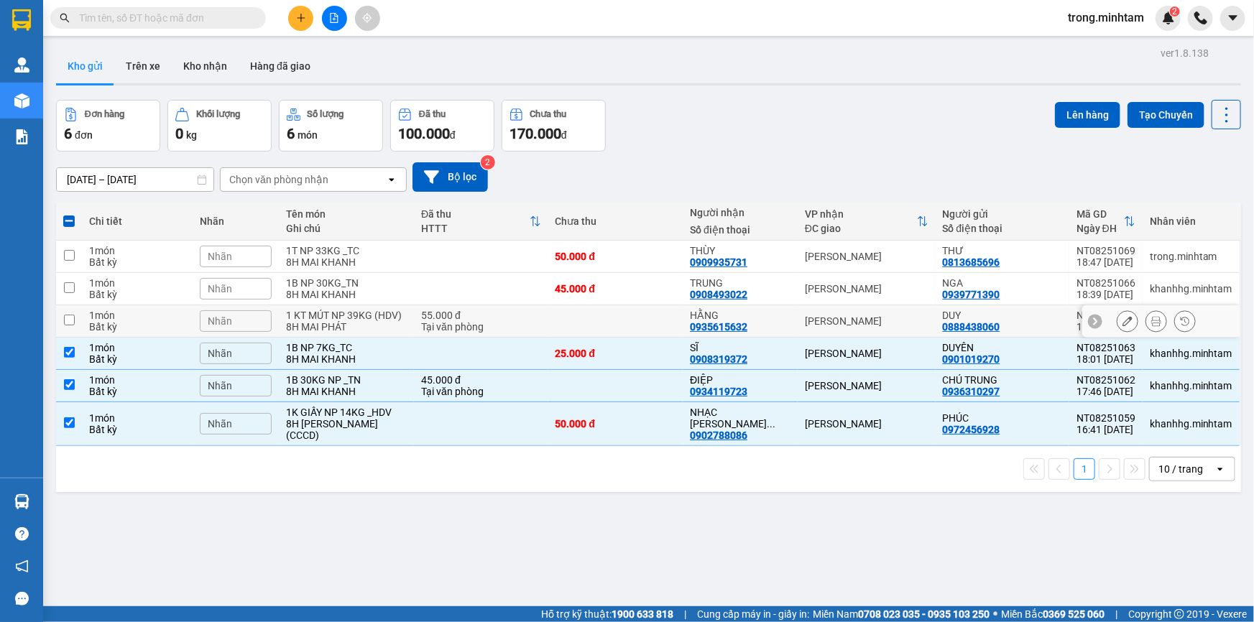
click at [333, 329] on div "8H MAI PHÁT" at bounding box center [346, 326] width 121 height 11
checkbox input "true"
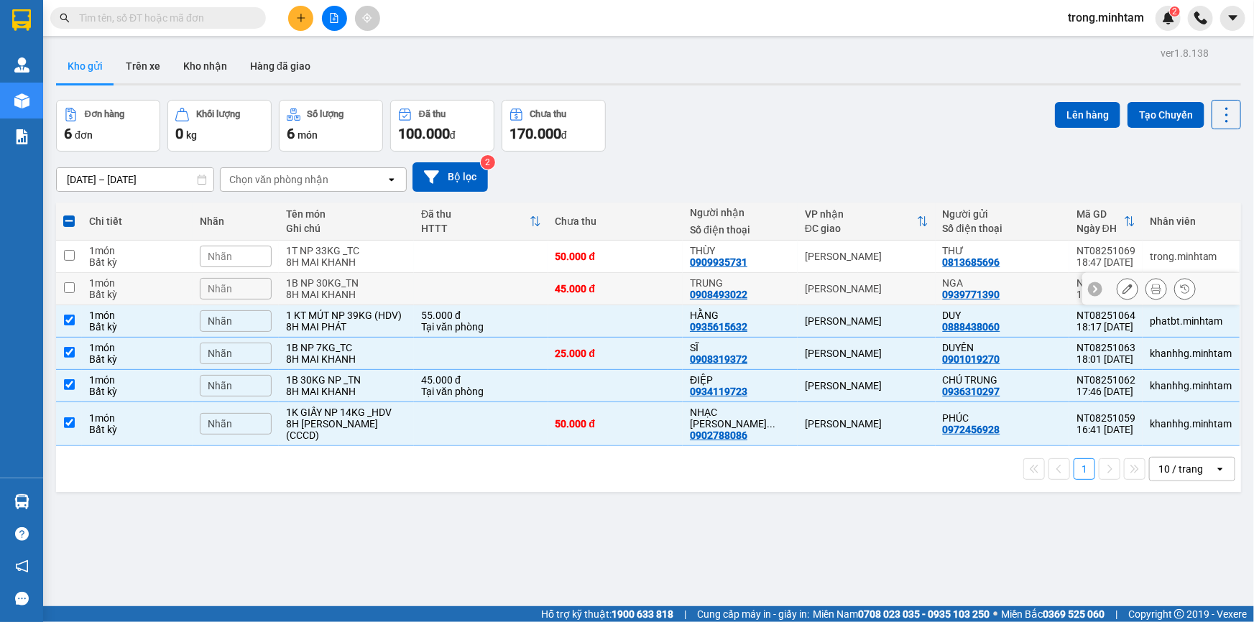
click at [341, 289] on div "1B NP 30KG_TN" at bounding box center [346, 282] width 121 height 11
checkbox input "true"
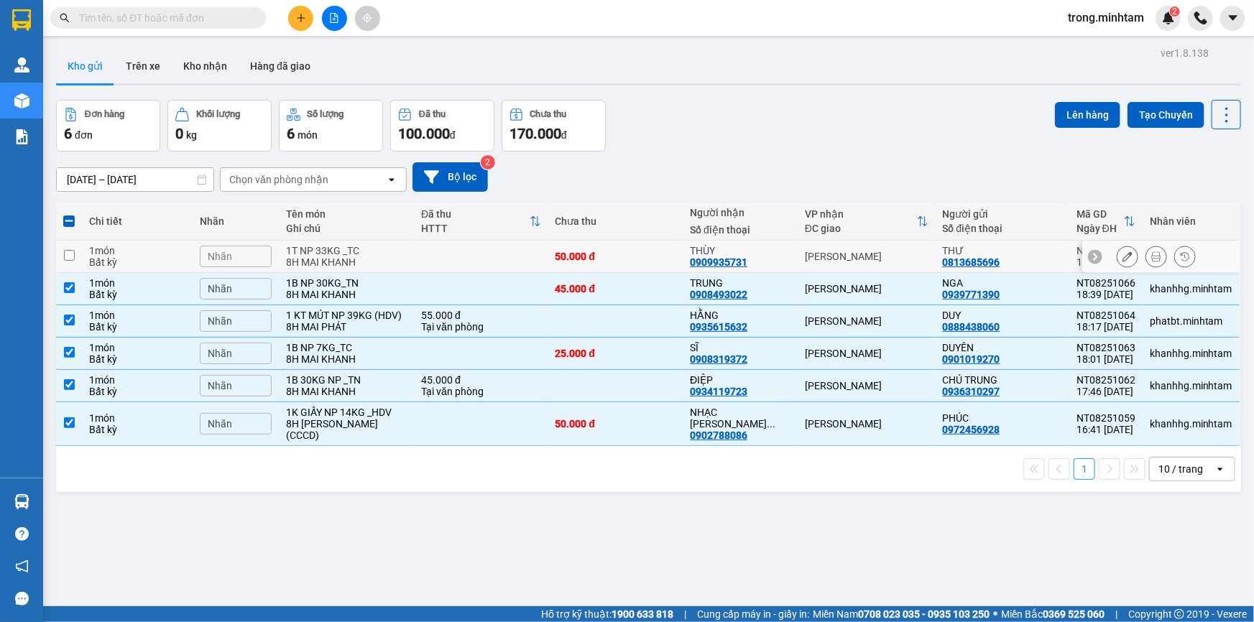
click at [351, 257] on div "1T NP 33KG _TC" at bounding box center [346, 250] width 121 height 11
checkbox input "true"
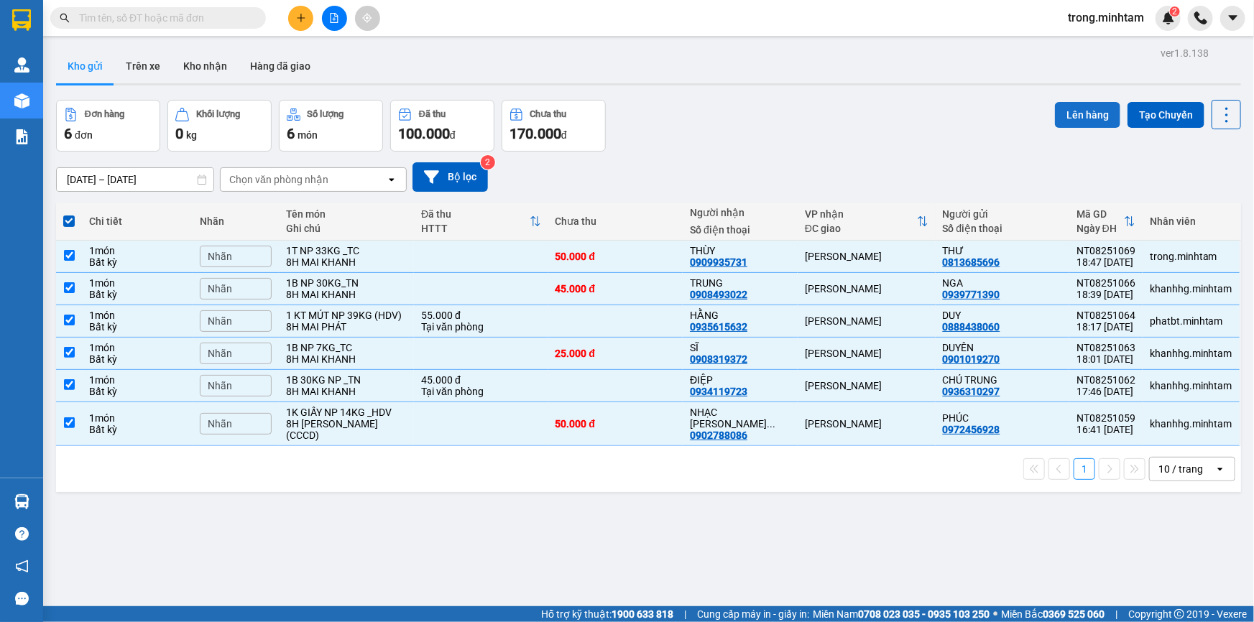
click at [1093, 116] on button "Lên hàng" at bounding box center [1087, 115] width 65 height 26
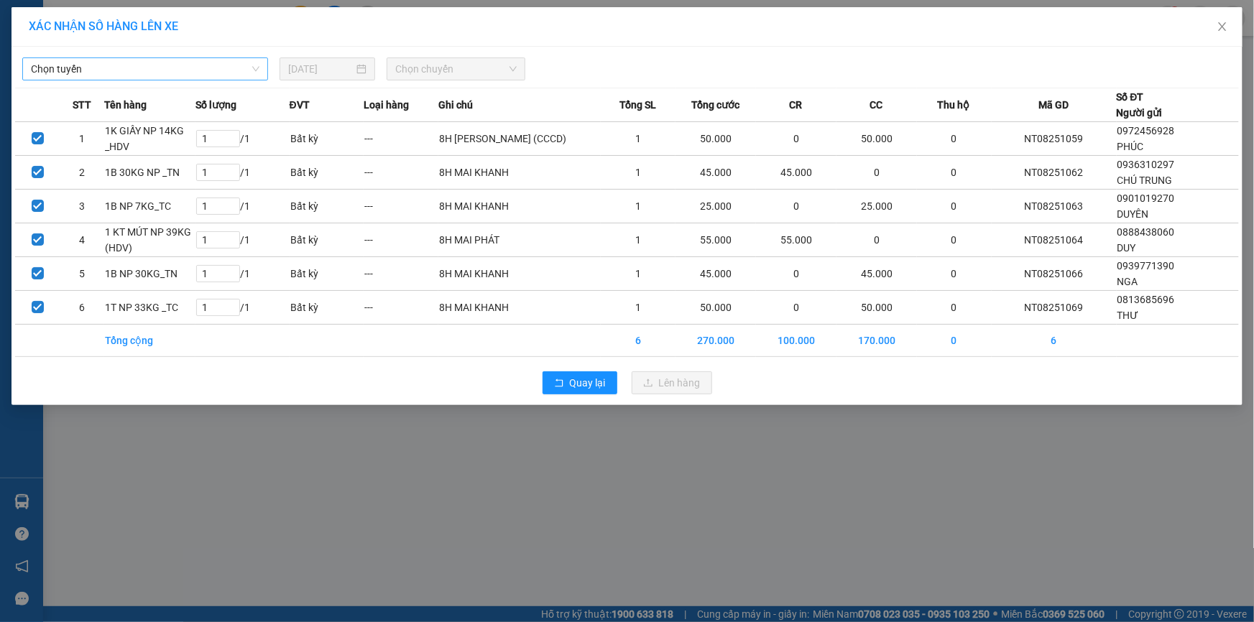
click at [106, 75] on span "Chọn tuyến" at bounding box center [145, 69] width 229 height 22
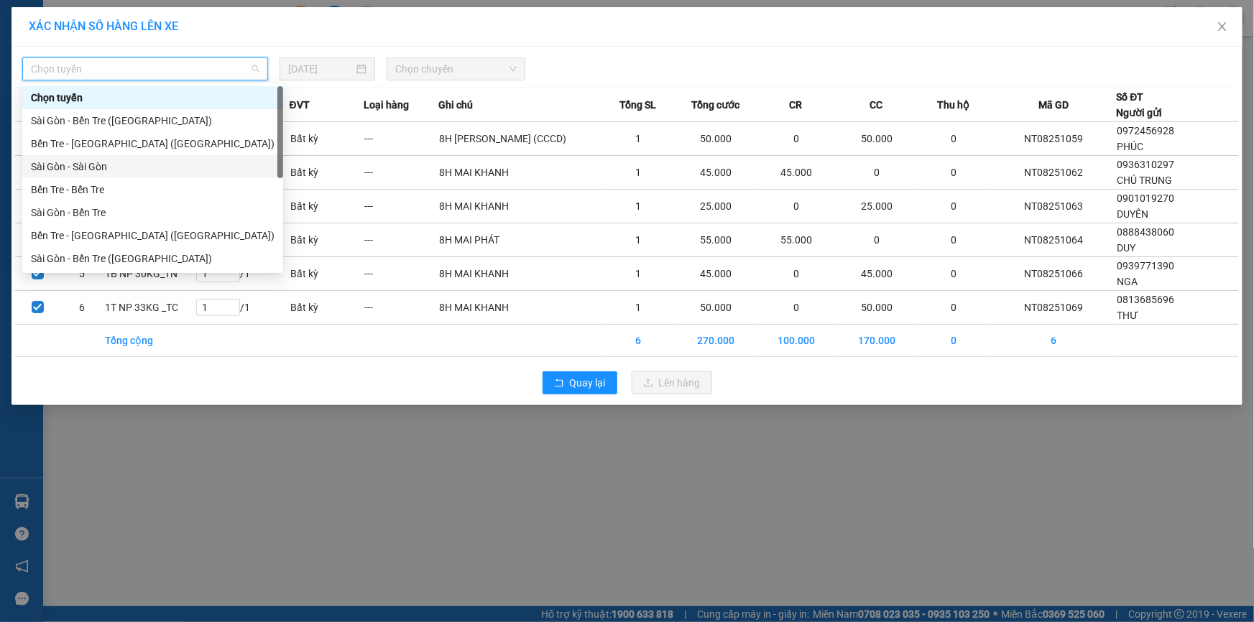
scroll to position [22, 0]
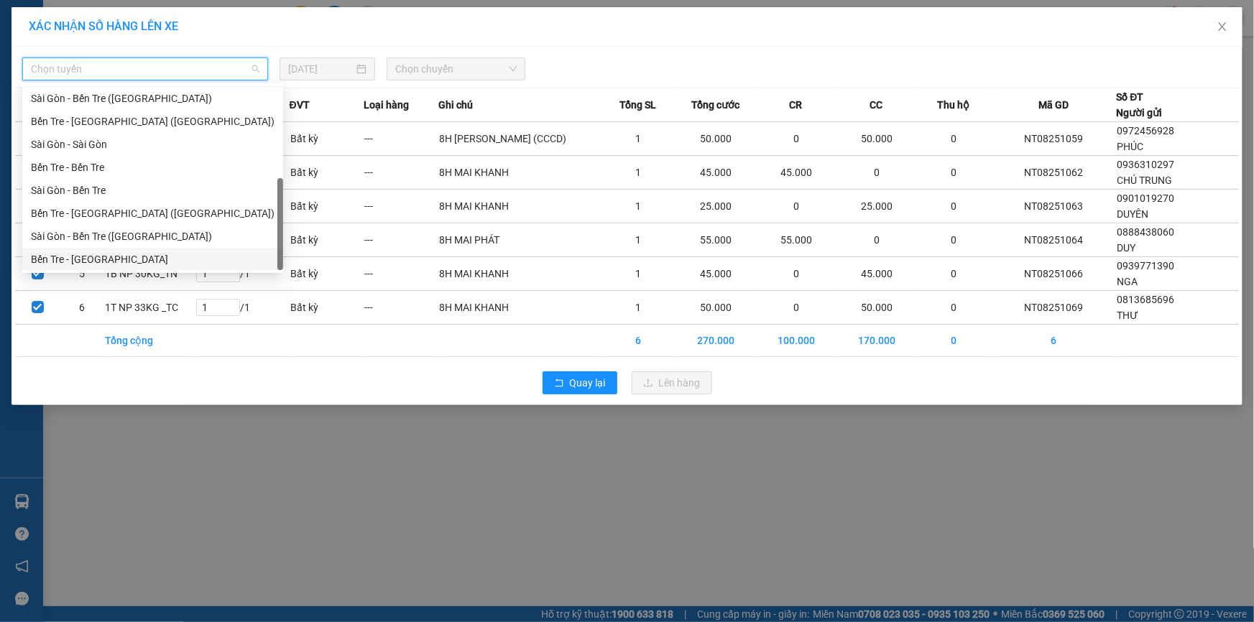
click at [82, 258] on div "Bến Tre - [GEOGRAPHIC_DATA]" at bounding box center [153, 260] width 244 height 16
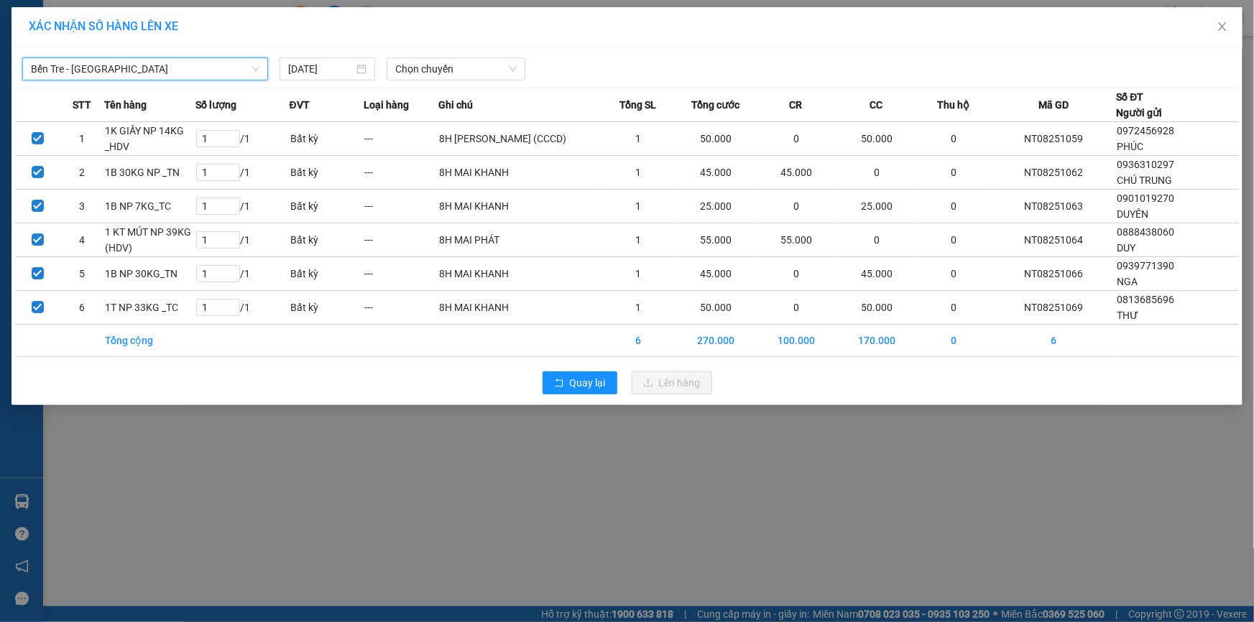
click at [83, 72] on span "Bến Tre - [GEOGRAPHIC_DATA]" at bounding box center [145, 69] width 229 height 22
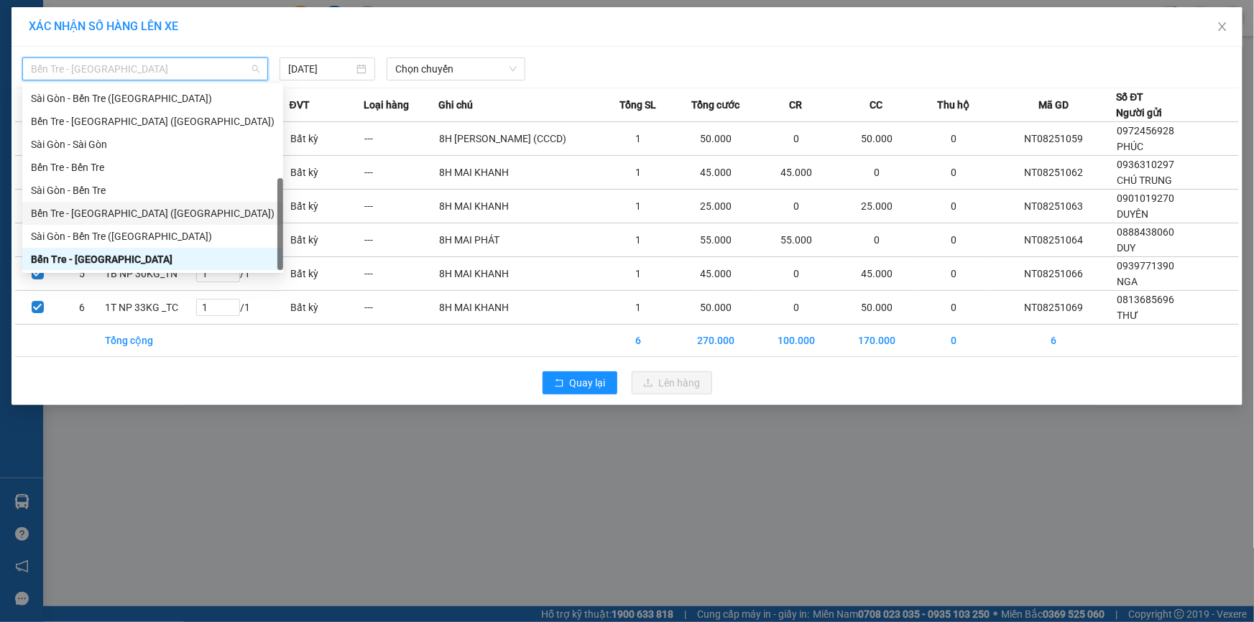
click at [106, 206] on div "Bến Tre - [GEOGRAPHIC_DATA] ([GEOGRAPHIC_DATA])" at bounding box center [153, 214] width 244 height 16
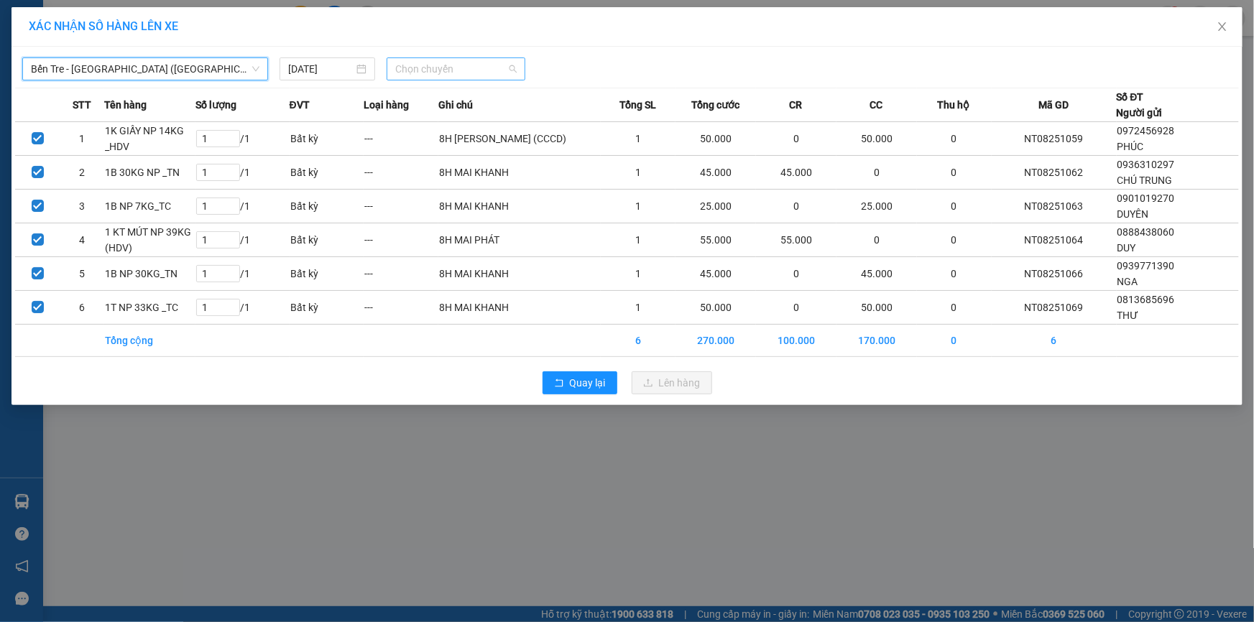
click at [433, 59] on span "Chọn chuyến" at bounding box center [455, 69] width 121 height 22
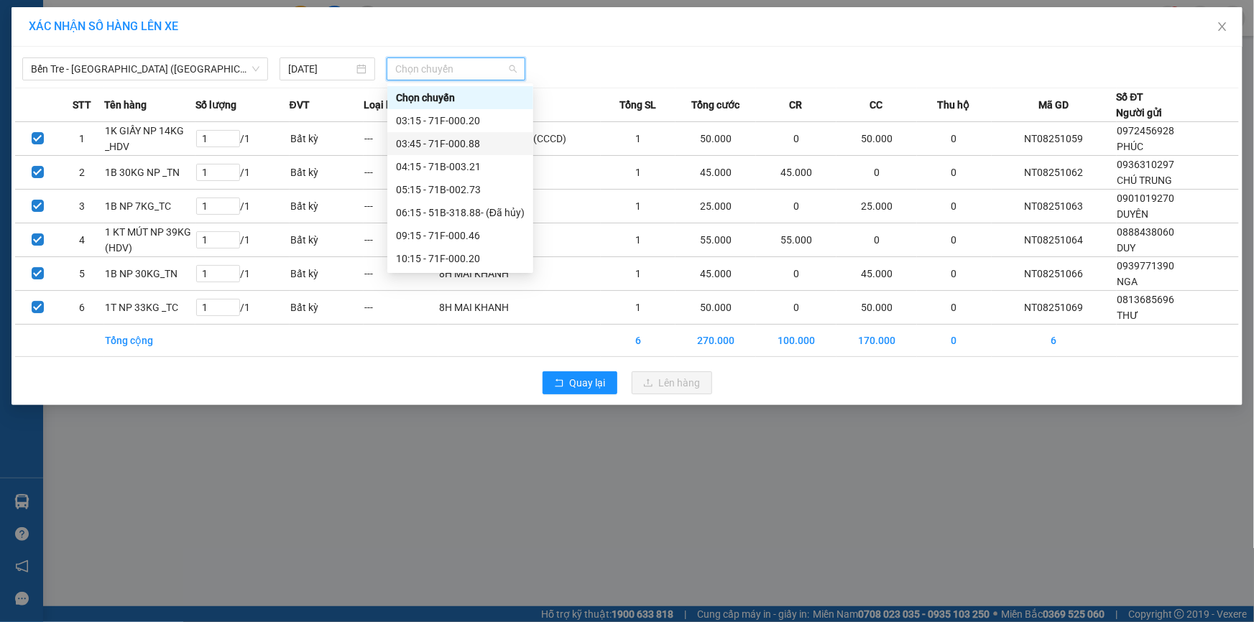
click at [444, 142] on div "03:45 - 71F-000.88" at bounding box center [460, 144] width 129 height 16
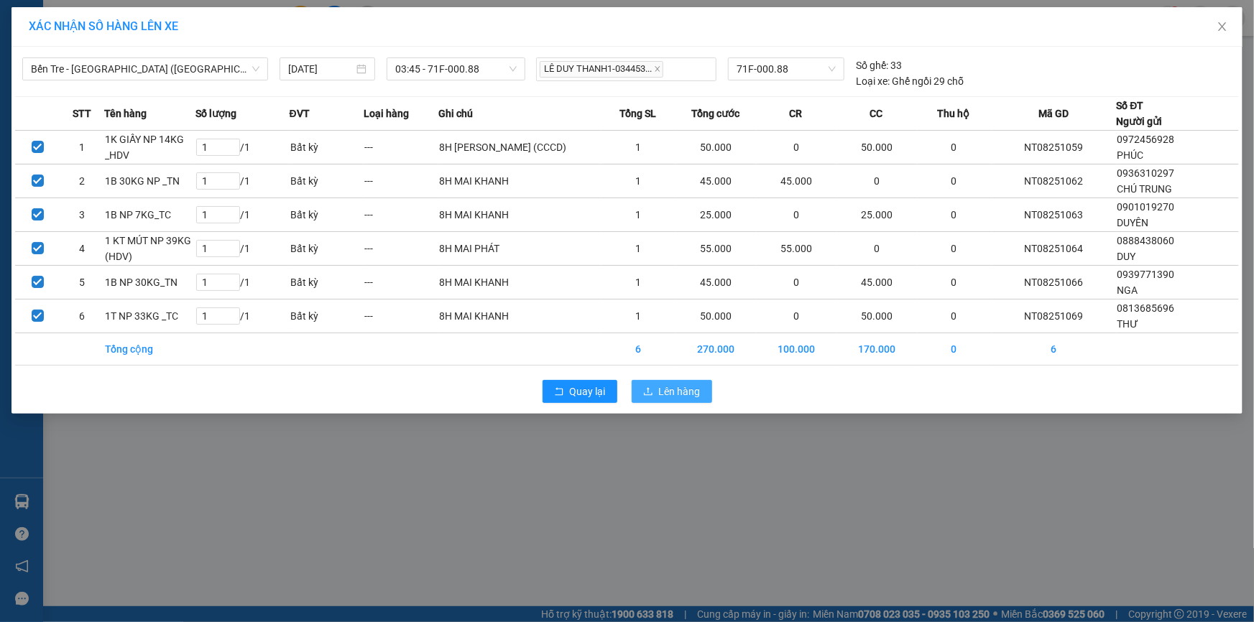
click at [695, 395] on span "Lên hàng" at bounding box center [680, 392] width 42 height 16
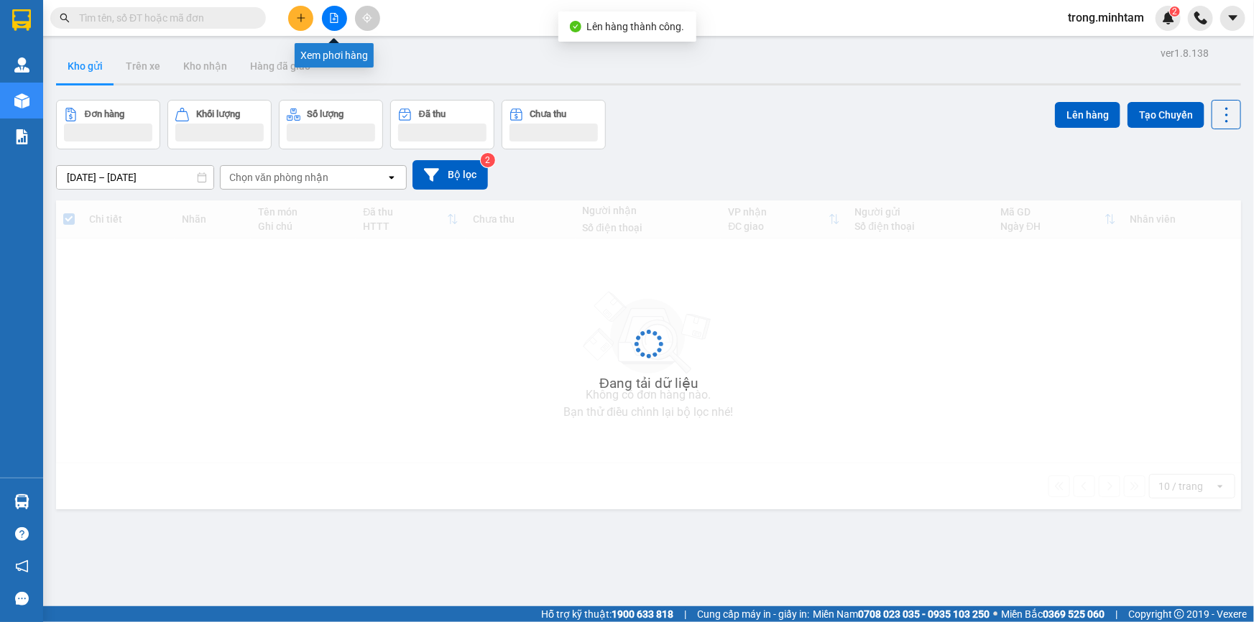
click at [337, 17] on icon "file-add" at bounding box center [335, 18] width 8 height 10
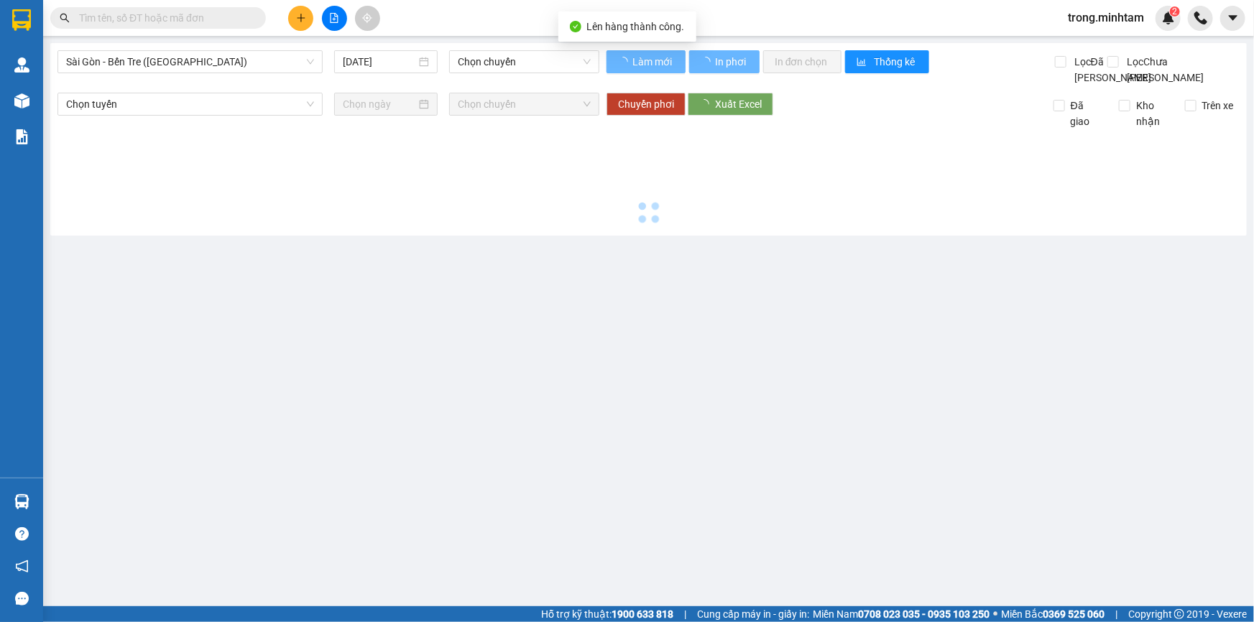
type input "[DATE]"
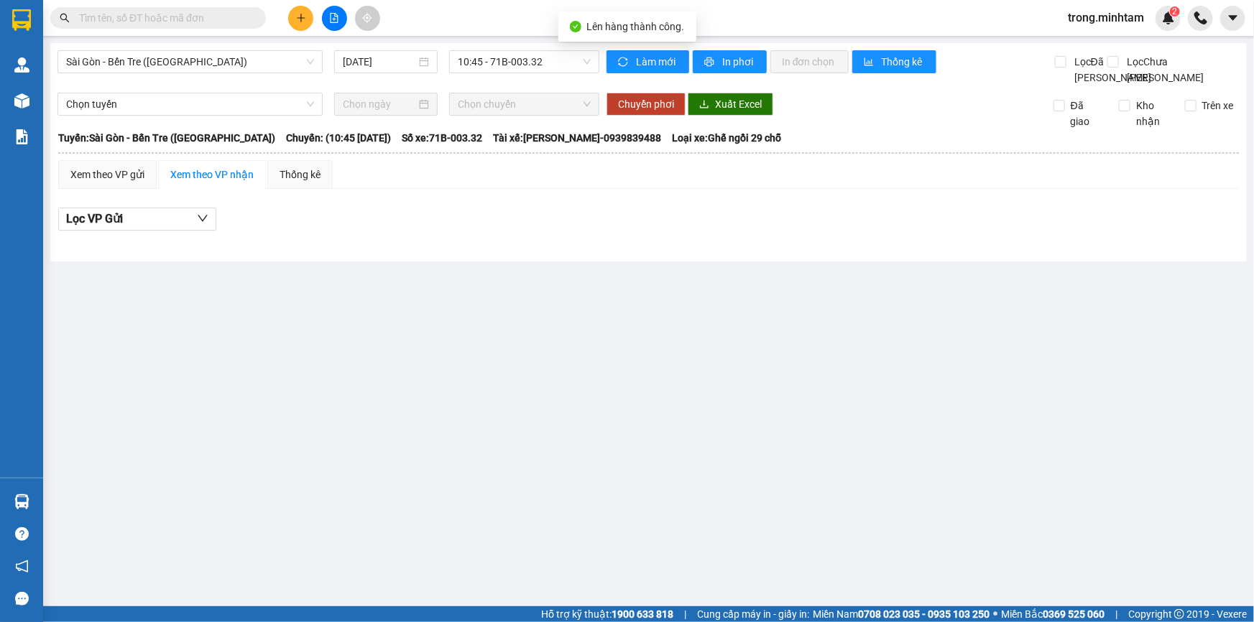
click at [213, 73] on div "Sài Gòn - Bến Tre ([GEOGRAPHIC_DATA]) [DATE] 10:45 - 71B-003.32" at bounding box center [328, 67] width 542 height 35
click at [144, 63] on span "Sài Gòn - Bến Tre ([GEOGRAPHIC_DATA])" at bounding box center [190, 62] width 248 height 22
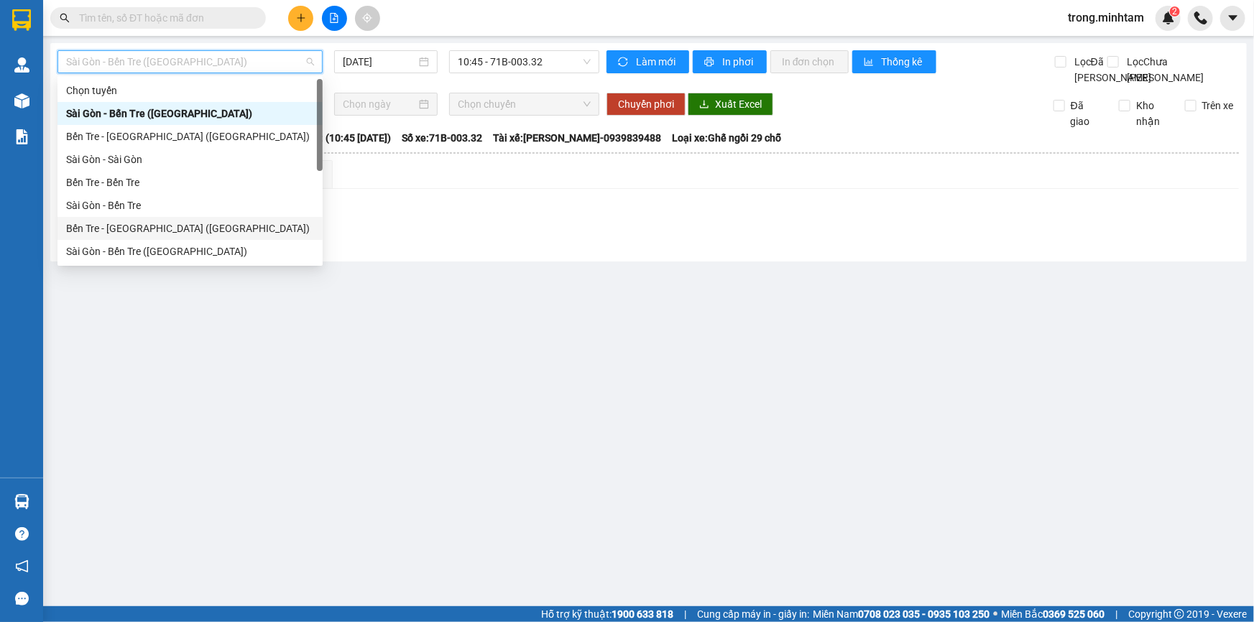
click at [134, 231] on div "Bến Tre - [GEOGRAPHIC_DATA] ([GEOGRAPHIC_DATA])" at bounding box center [190, 229] width 248 height 16
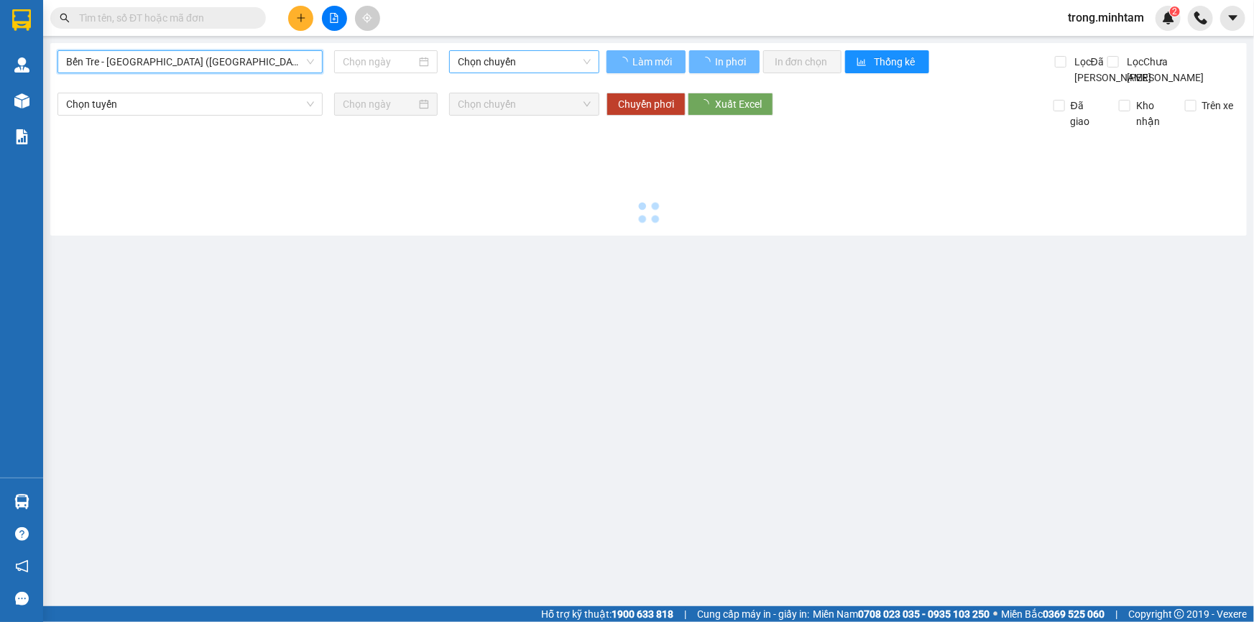
type input "[DATE]"
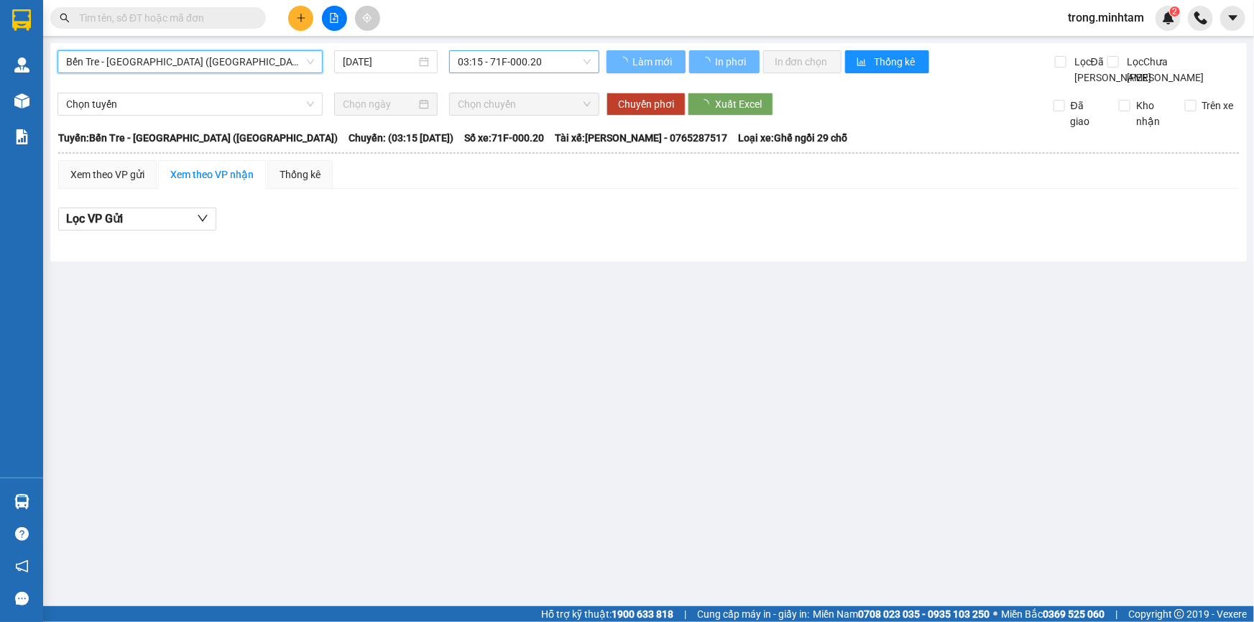
click at [477, 55] on span "03:15 - 71F-000.20" at bounding box center [524, 62] width 133 height 22
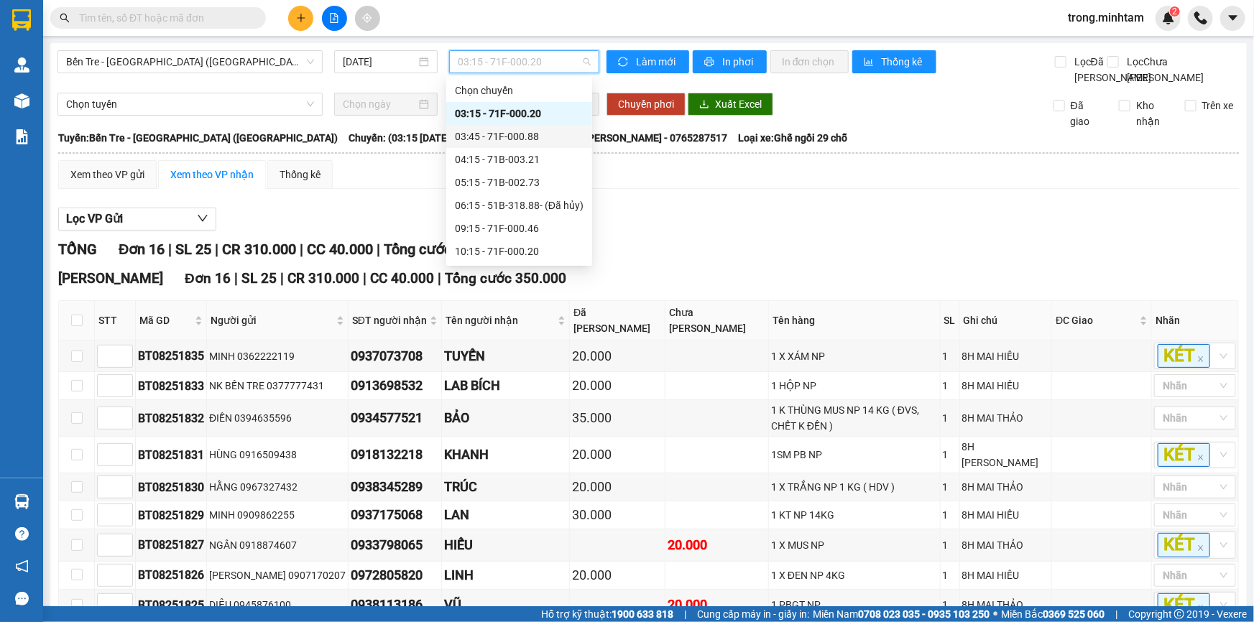
click at [494, 140] on div "03:45 - 71F-000.88" at bounding box center [519, 137] width 129 height 16
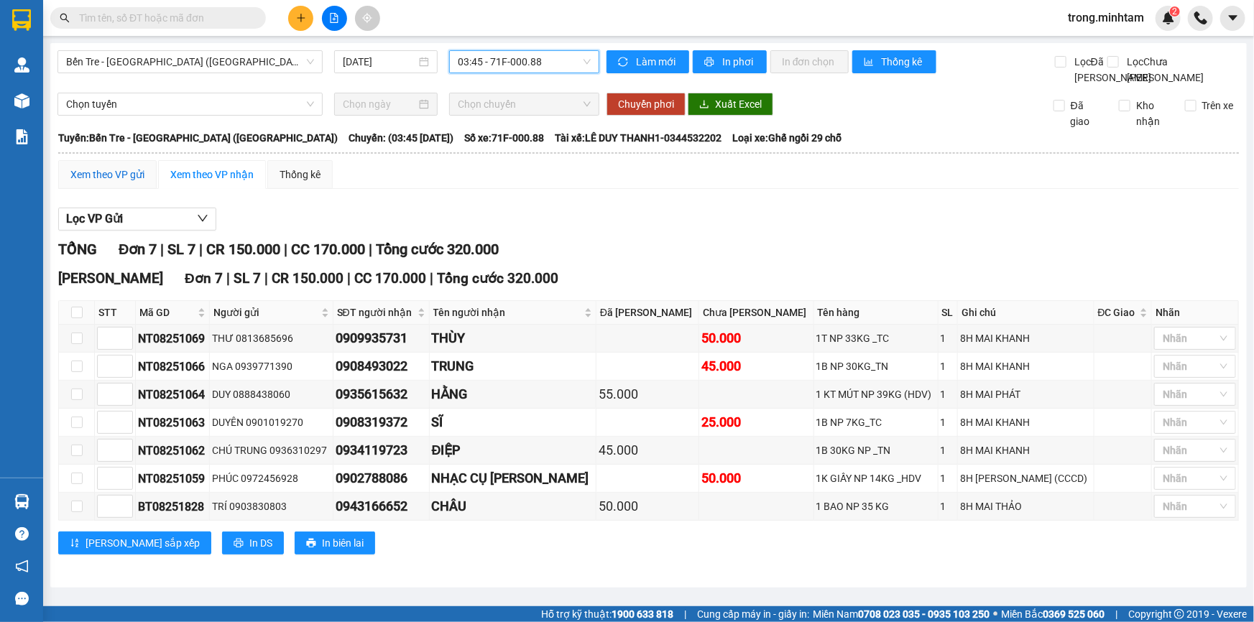
click at [119, 183] on div "Xem theo VP gửi" at bounding box center [107, 175] width 74 height 16
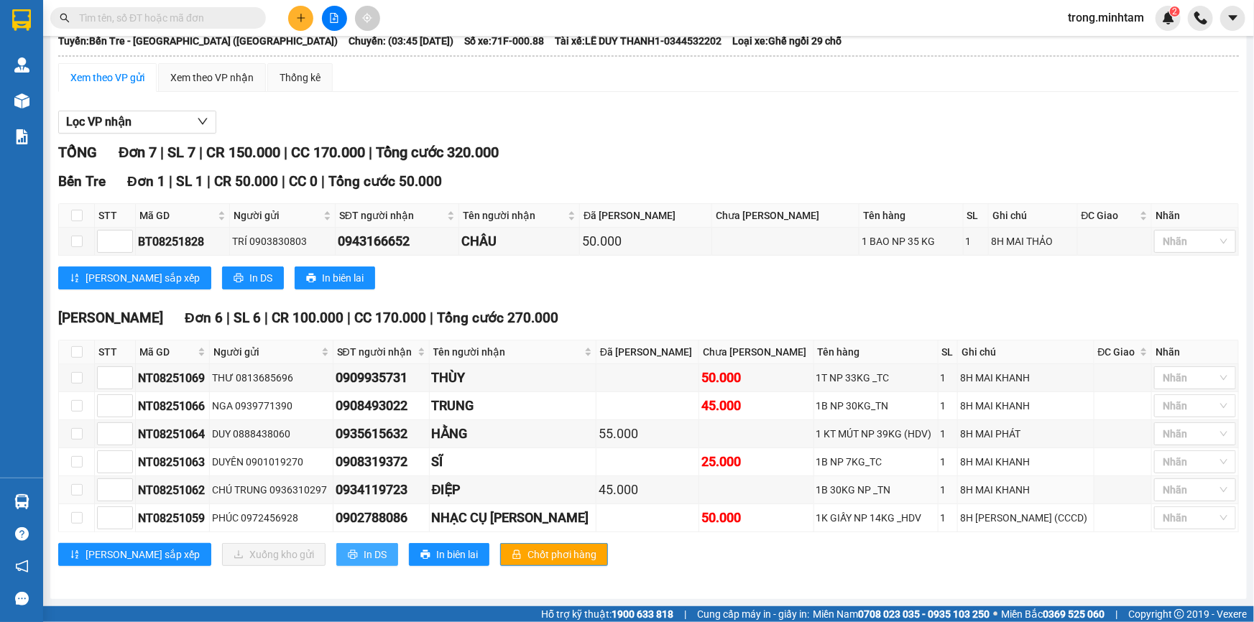
scroll to position [110, 0]
click at [336, 546] on button "In DS" at bounding box center [367, 554] width 62 height 23
